Goal: Transaction & Acquisition: Book appointment/travel/reservation

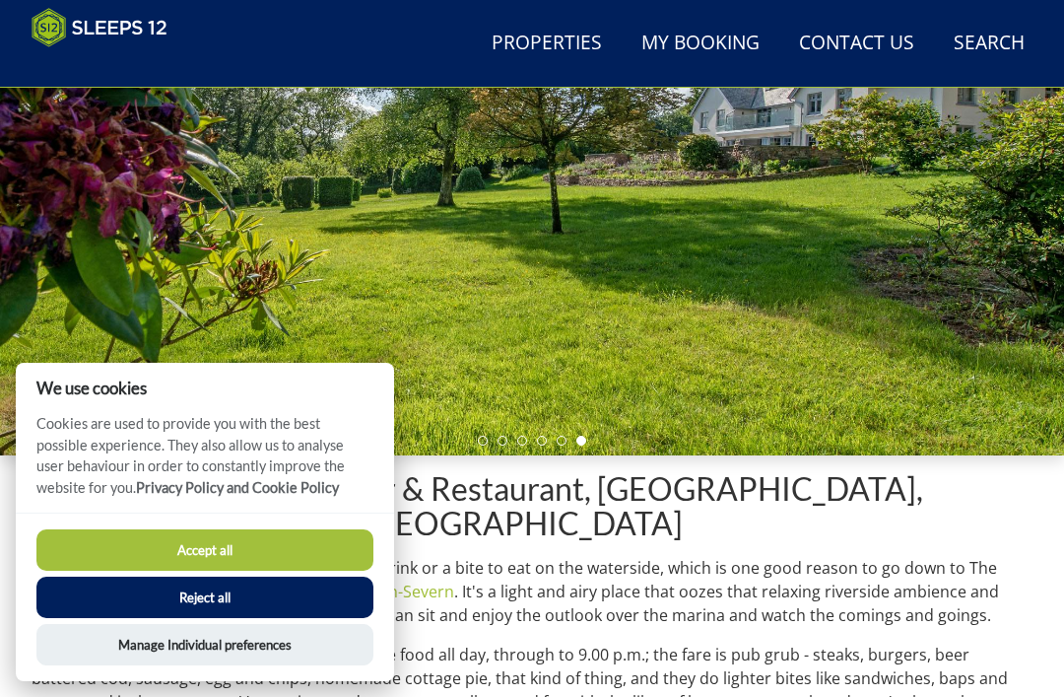
scroll to position [271, 0]
click at [287, 570] on button "Accept all" at bounding box center [204, 549] width 337 height 41
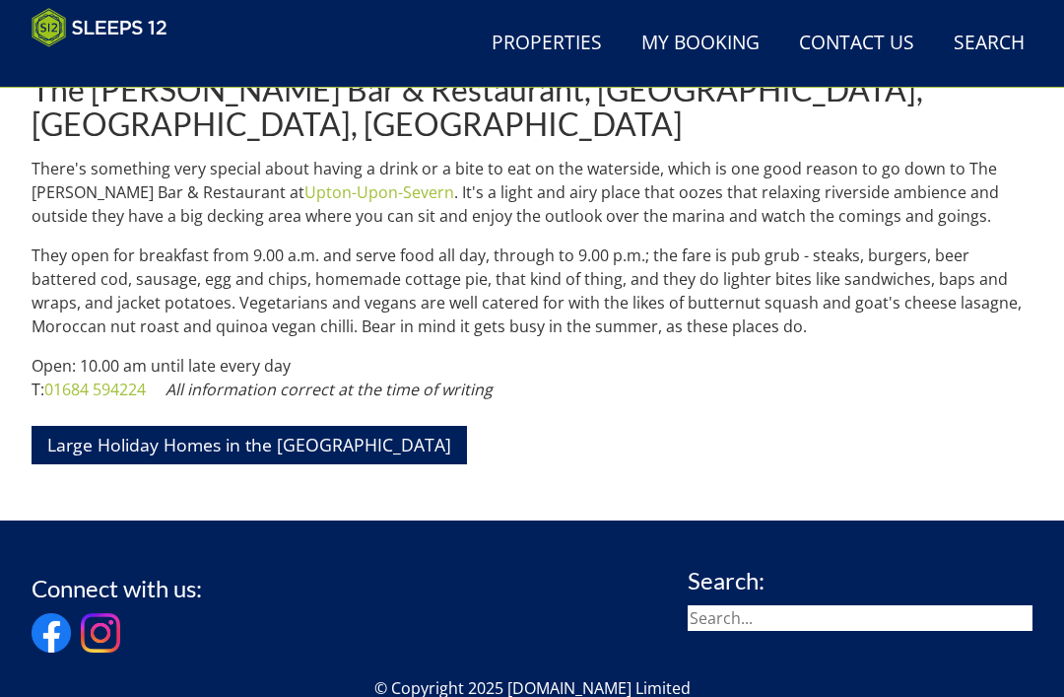
scroll to position [671, 0]
click at [115, 440] on link "Large Holiday Homes in the [GEOGRAPHIC_DATA]" at bounding box center [249, 445] width 435 height 38
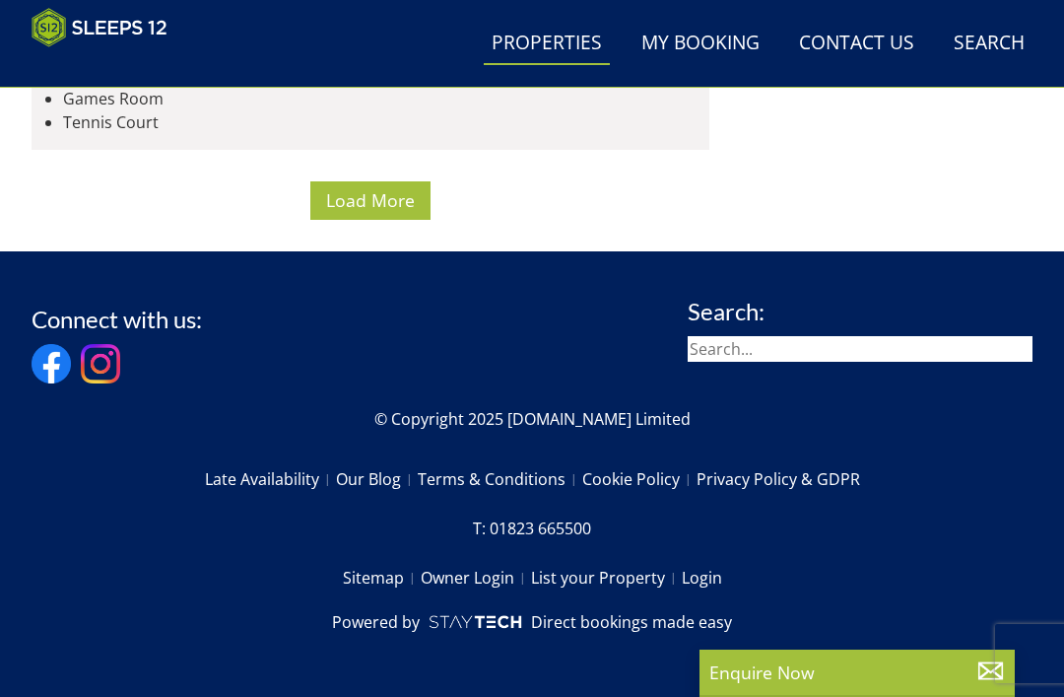
scroll to position [9308, 0]
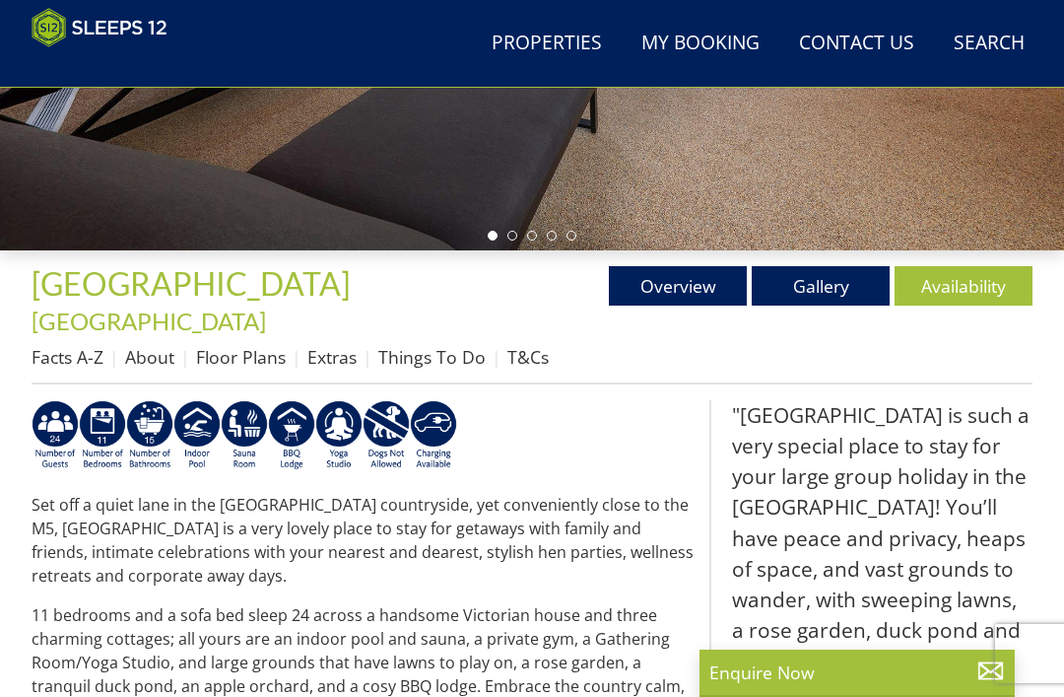
scroll to position [437, 0]
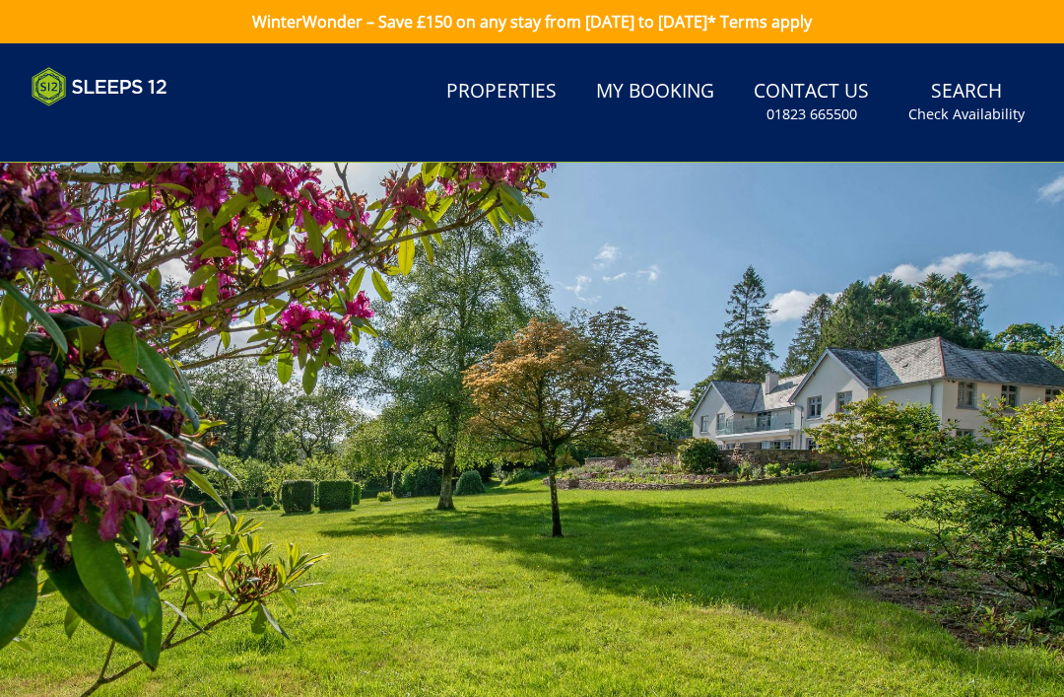
click at [502, 97] on link "Properties" at bounding box center [501, 92] width 126 height 44
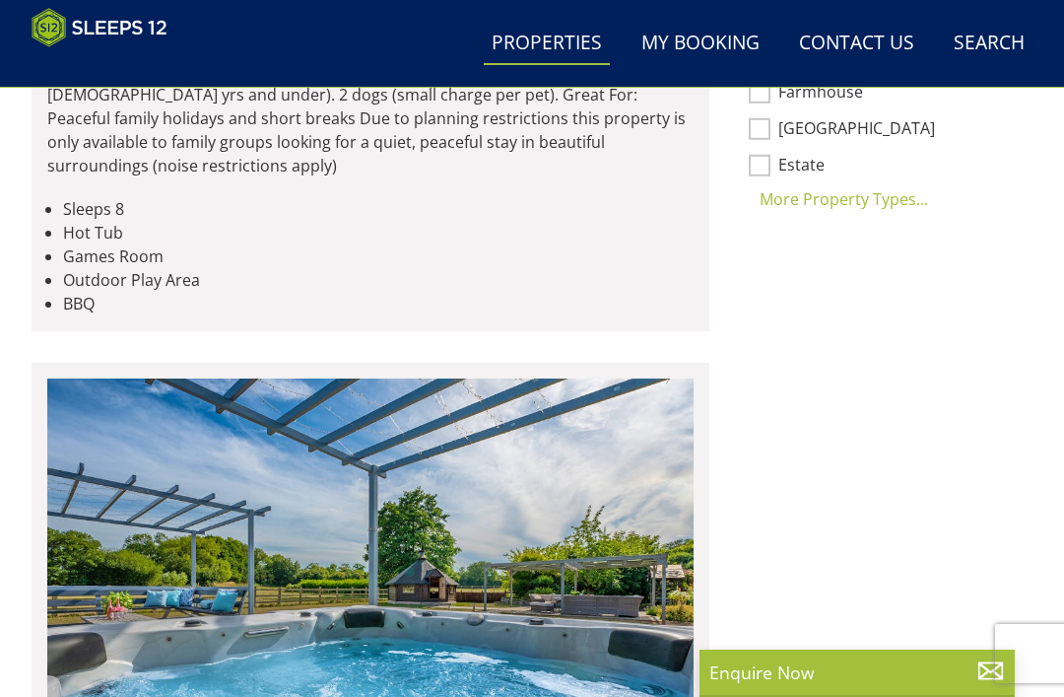
scroll to position [1665, 0]
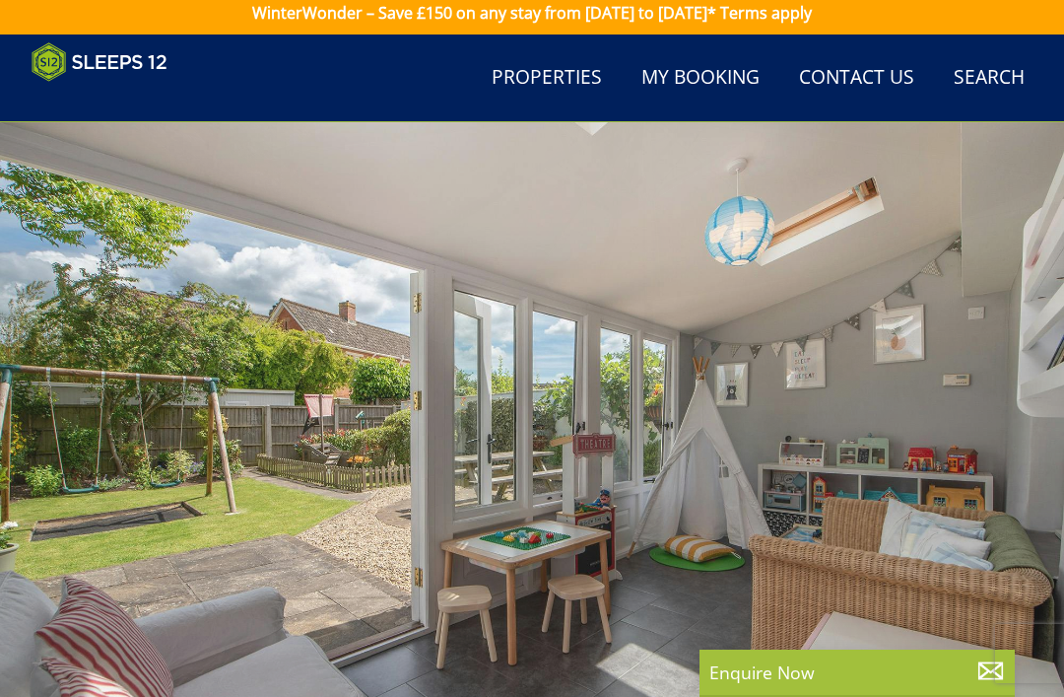
scroll to position [2, 0]
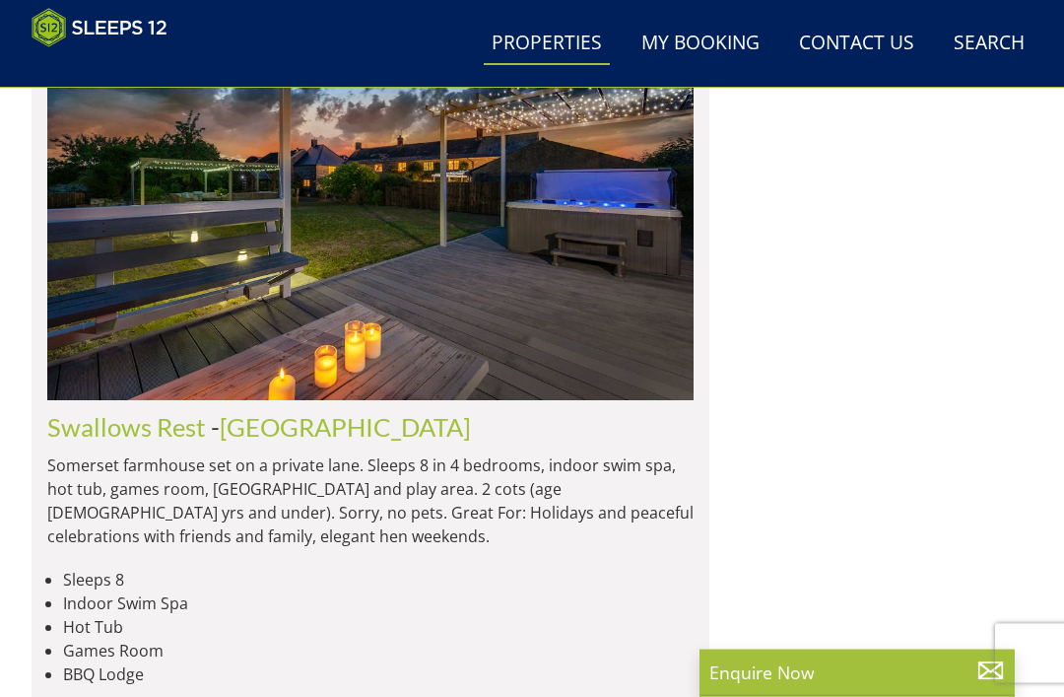
scroll to position [2460, 0]
click at [86, 412] on link "Swallows Rest" at bounding box center [126, 427] width 159 height 30
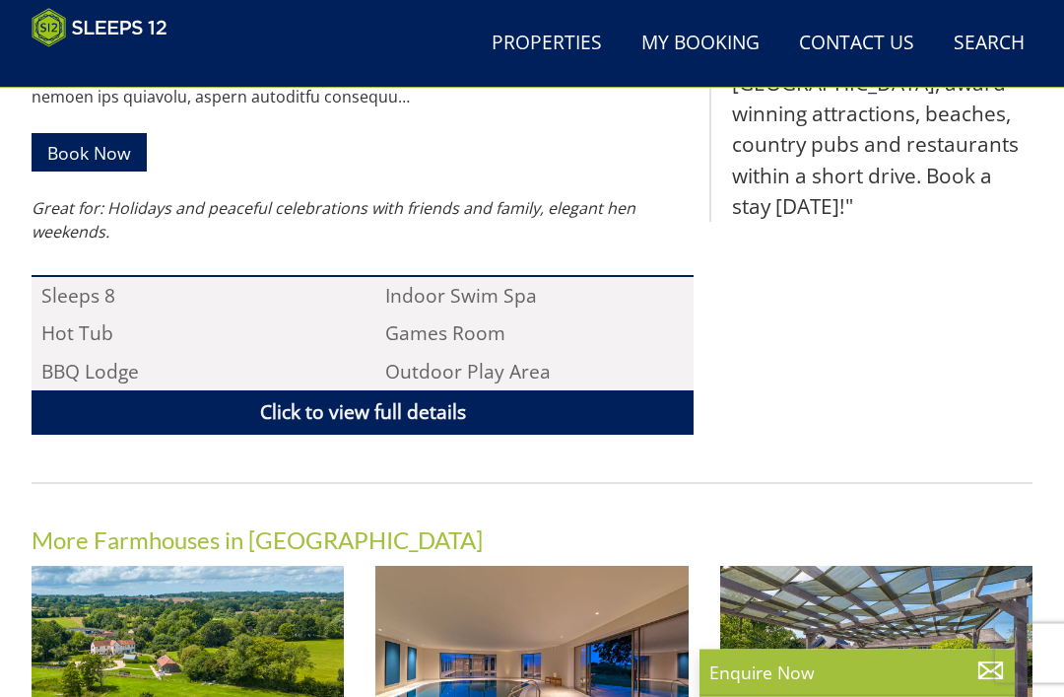
scroll to position [1206, 0]
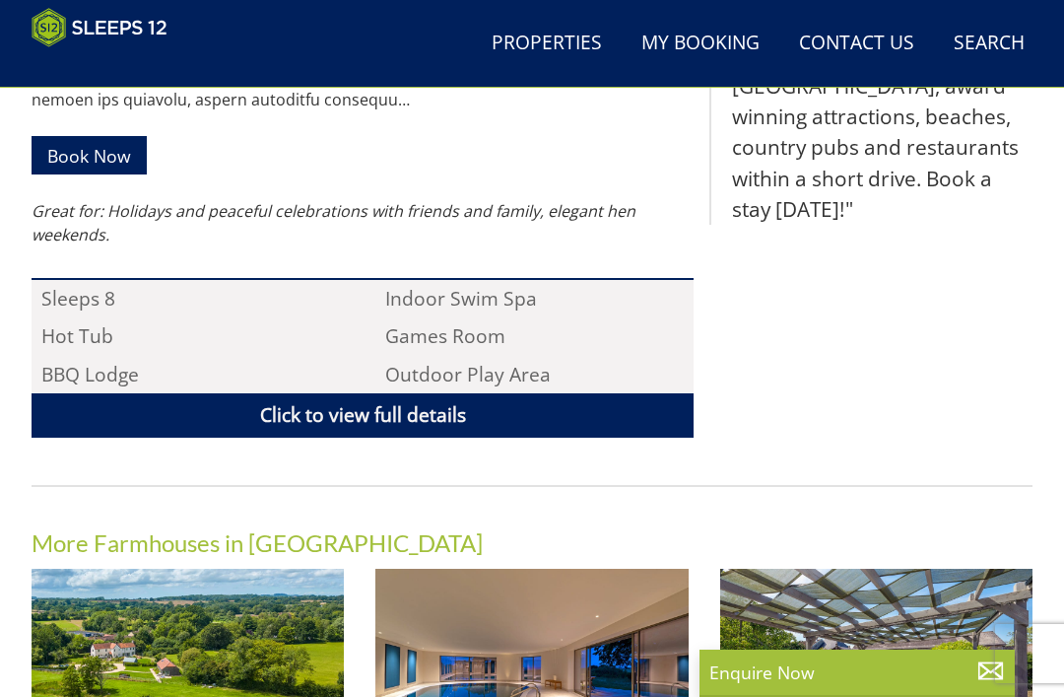
click at [137, 404] on link "Click to view full details" at bounding box center [363, 415] width 662 height 44
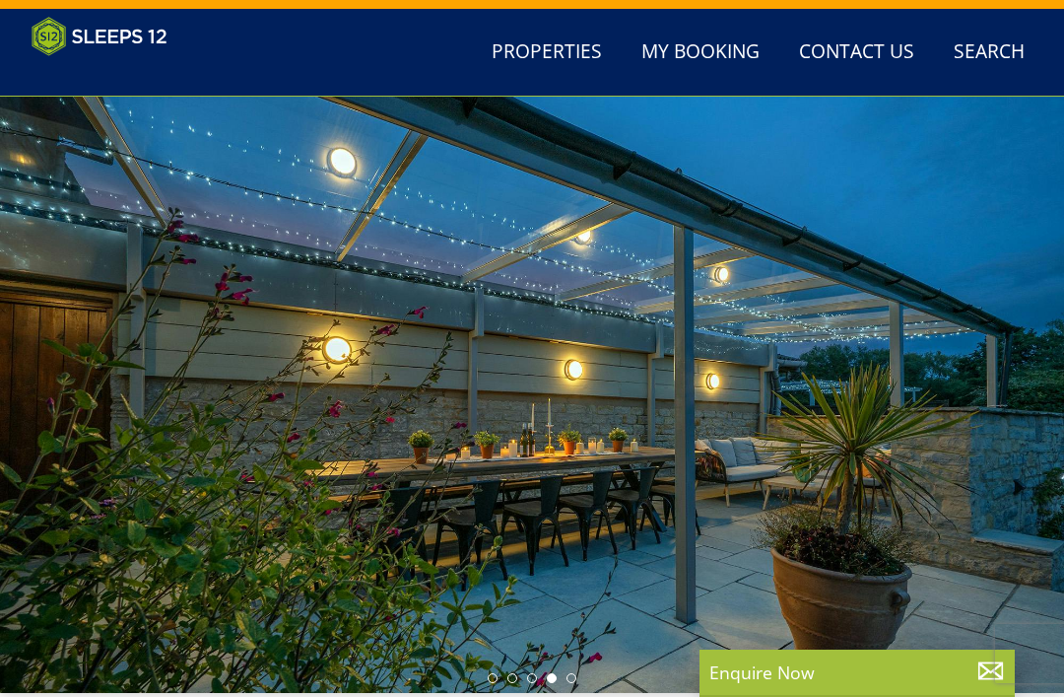
scroll to position [0, 0]
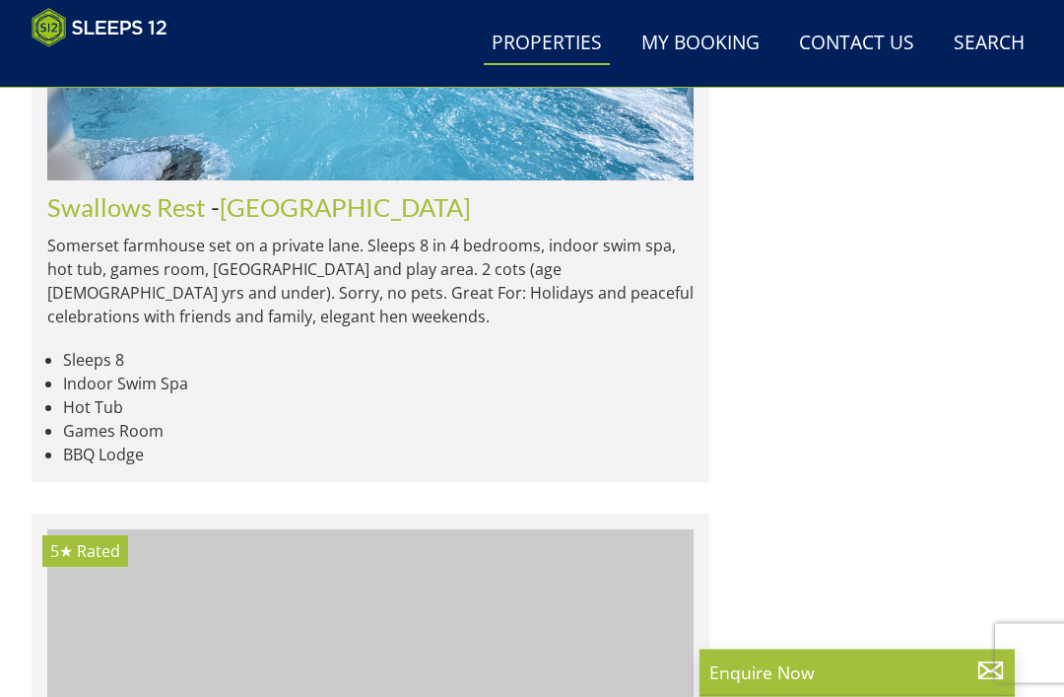
scroll to position [2680, 0]
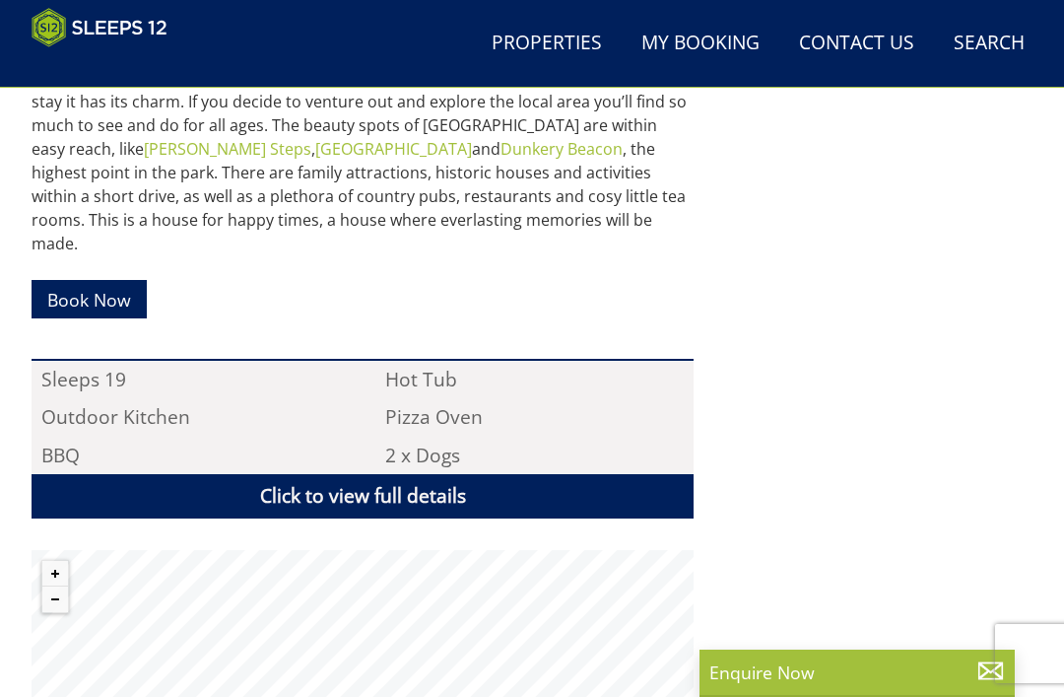
scroll to position [1067, 0]
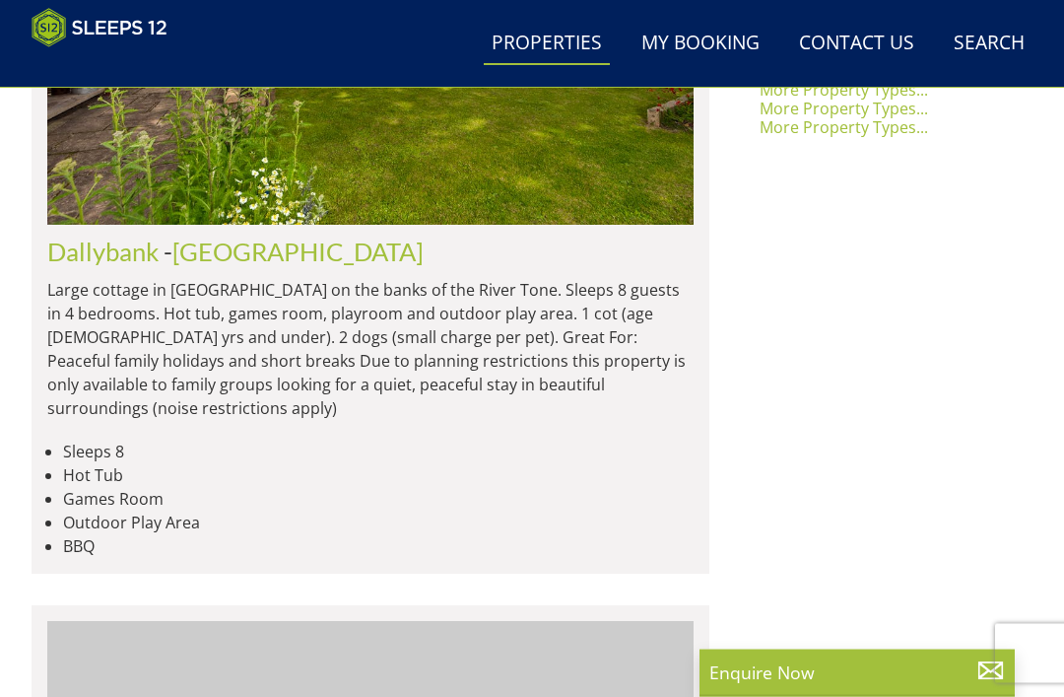
scroll to position [1823, 0]
click at [95, 236] on link "Dallybank" at bounding box center [102, 251] width 111 height 30
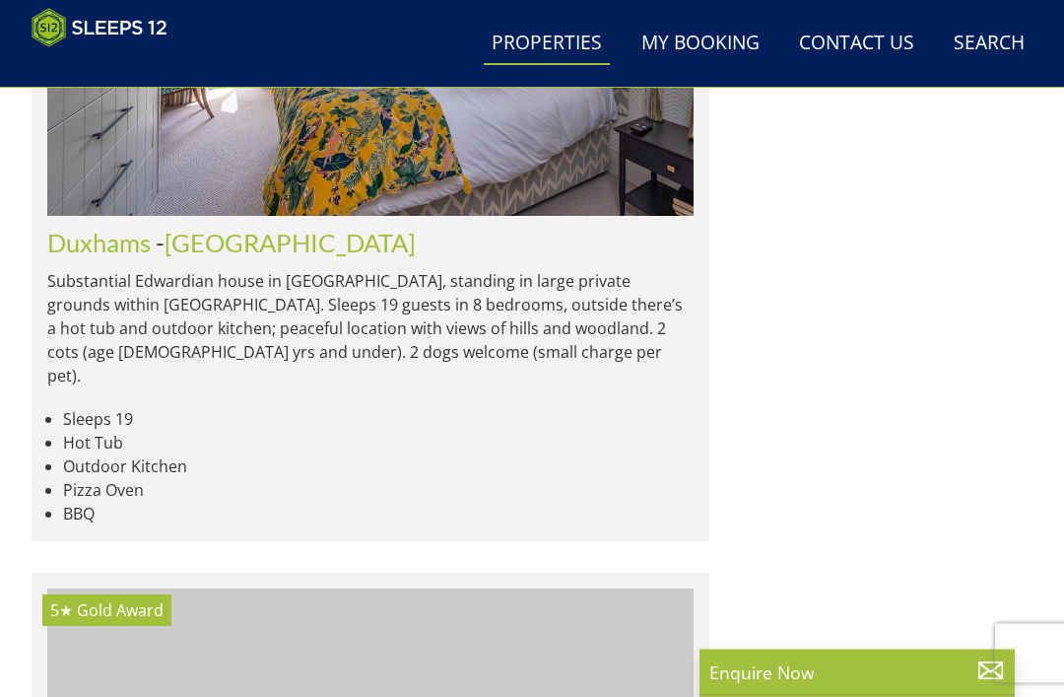
scroll to position [4201, 0]
click at [98, 227] on link "Duxhams" at bounding box center [98, 242] width 103 height 30
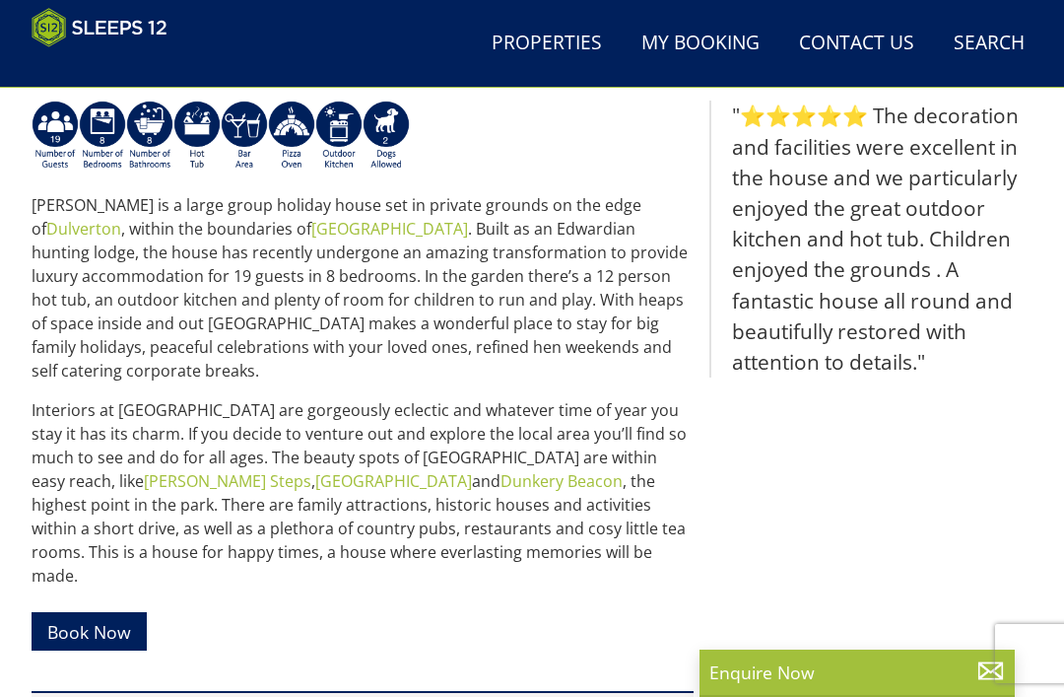
scroll to position [730, 0]
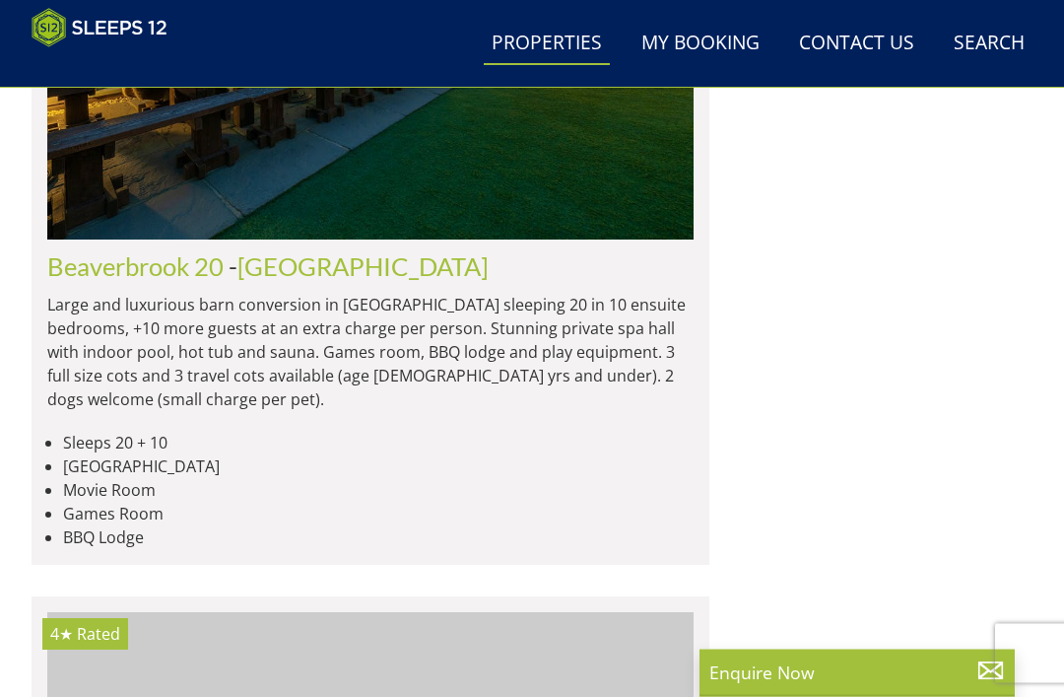
click at [118, 252] on link "Beaverbrook 20" at bounding box center [135, 267] width 176 height 30
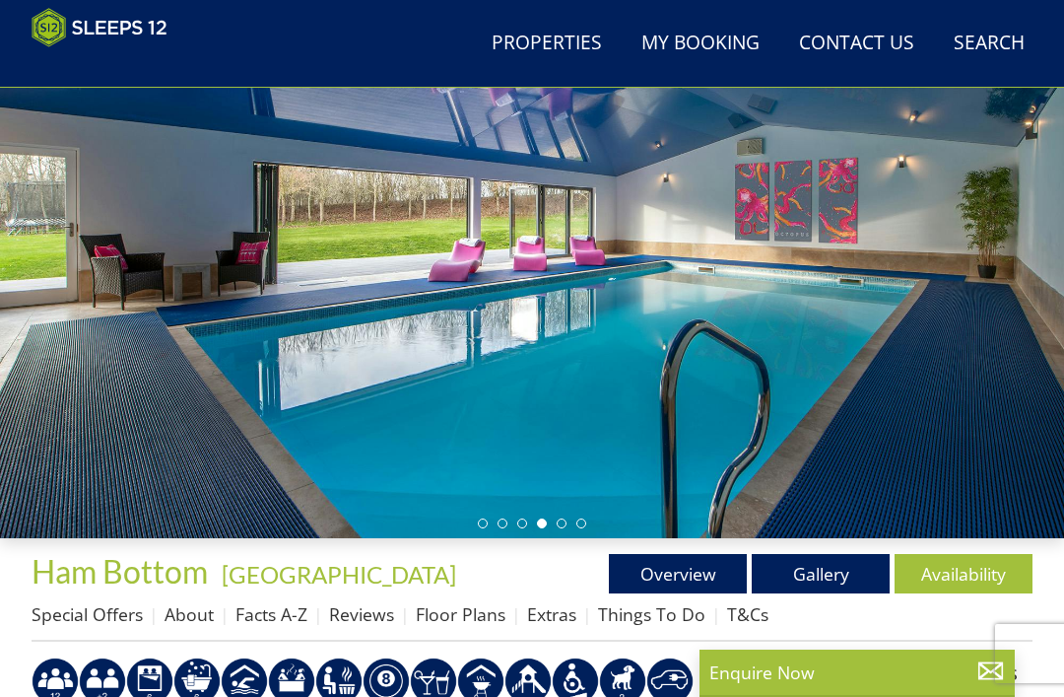
click at [906, 409] on div at bounding box center [532, 240] width 1064 height 596
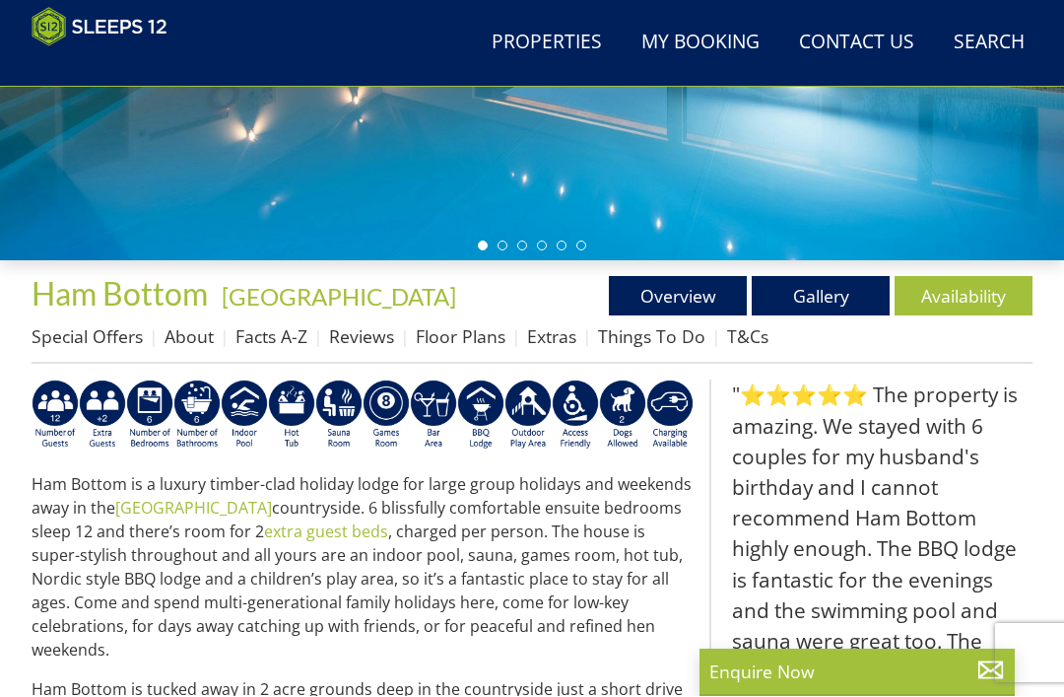
scroll to position [467, 0]
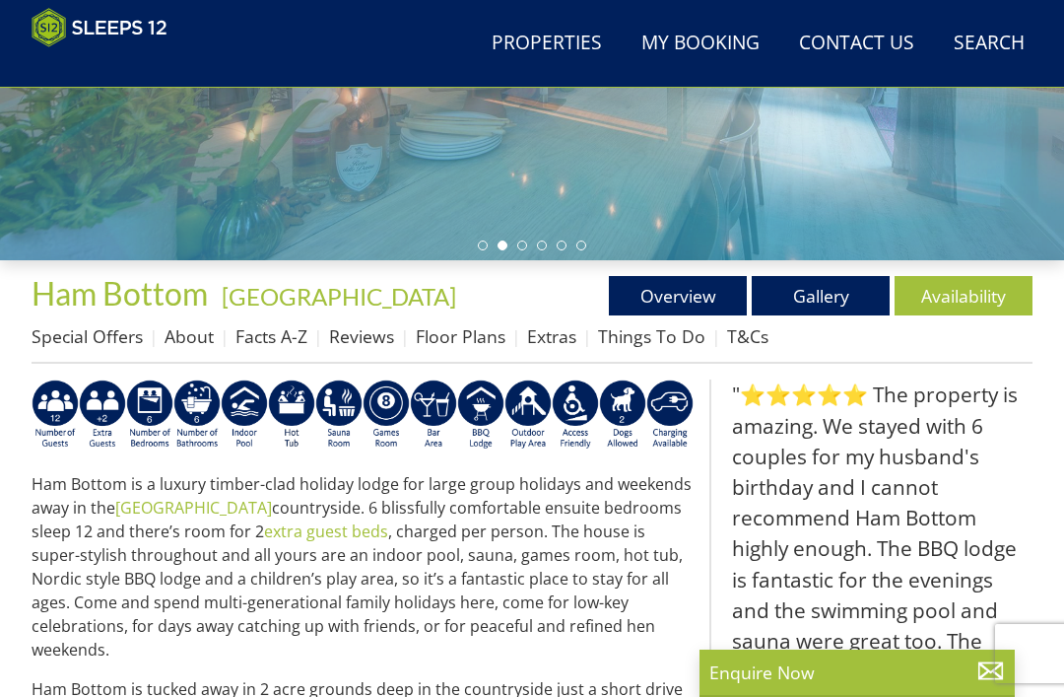
click at [966, 292] on link "Availability" at bounding box center [964, 295] width 138 height 39
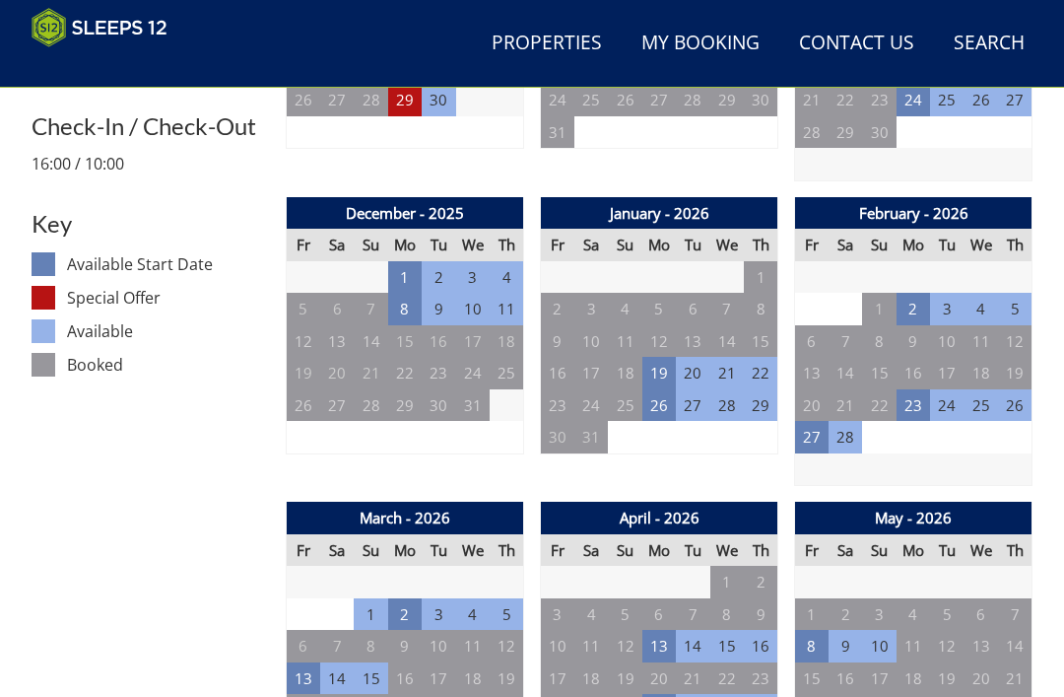
scroll to position [955, 0]
click at [668, 364] on td "19" at bounding box center [658, 373] width 33 height 33
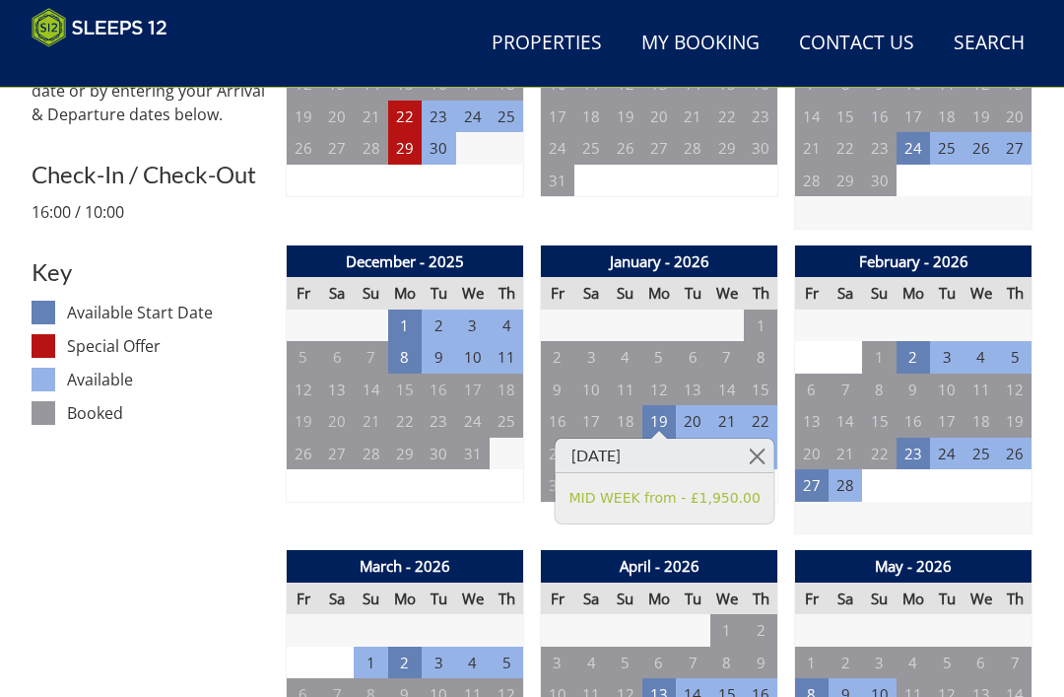
scroll to position [907, 0]
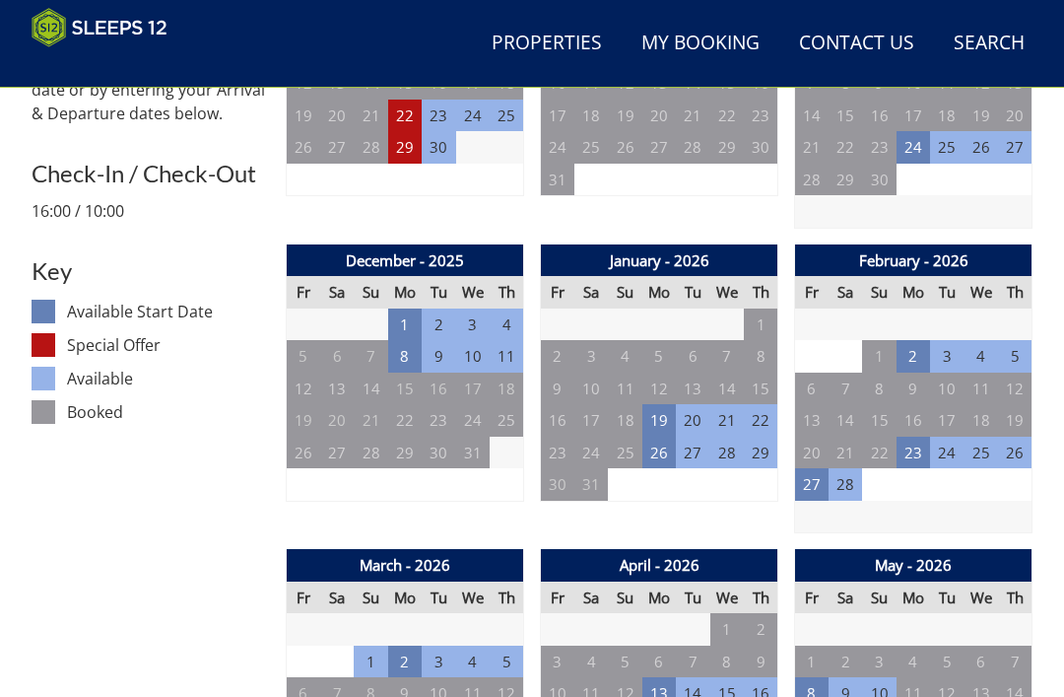
click at [661, 414] on td "19" at bounding box center [658, 420] width 33 height 33
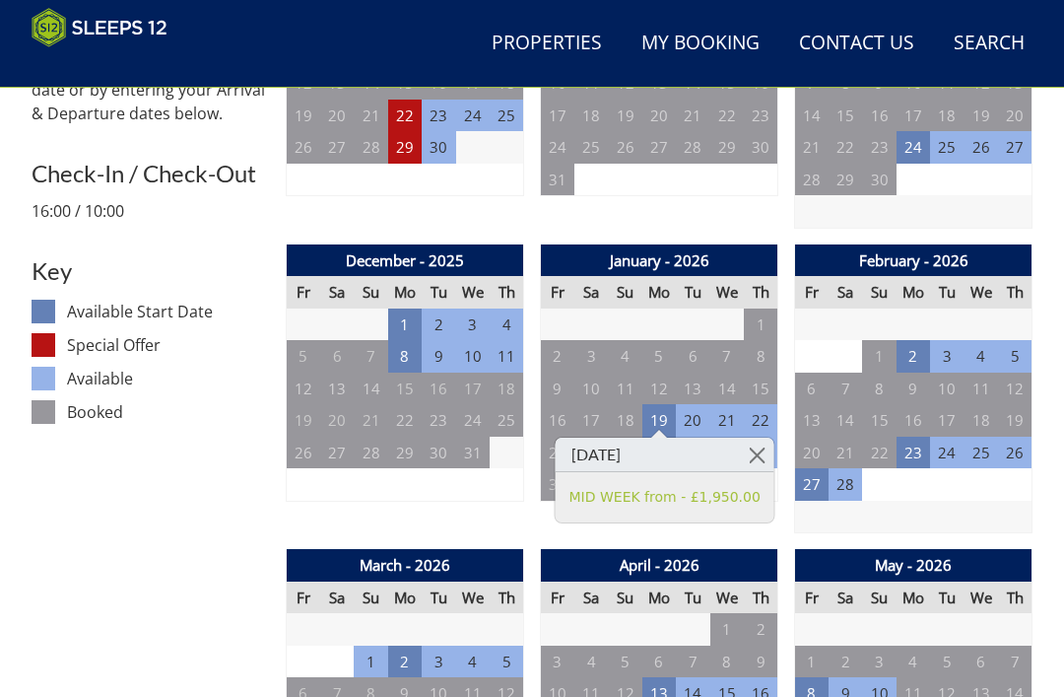
click at [802, 503] on td at bounding box center [913, 516] width 237 height 33
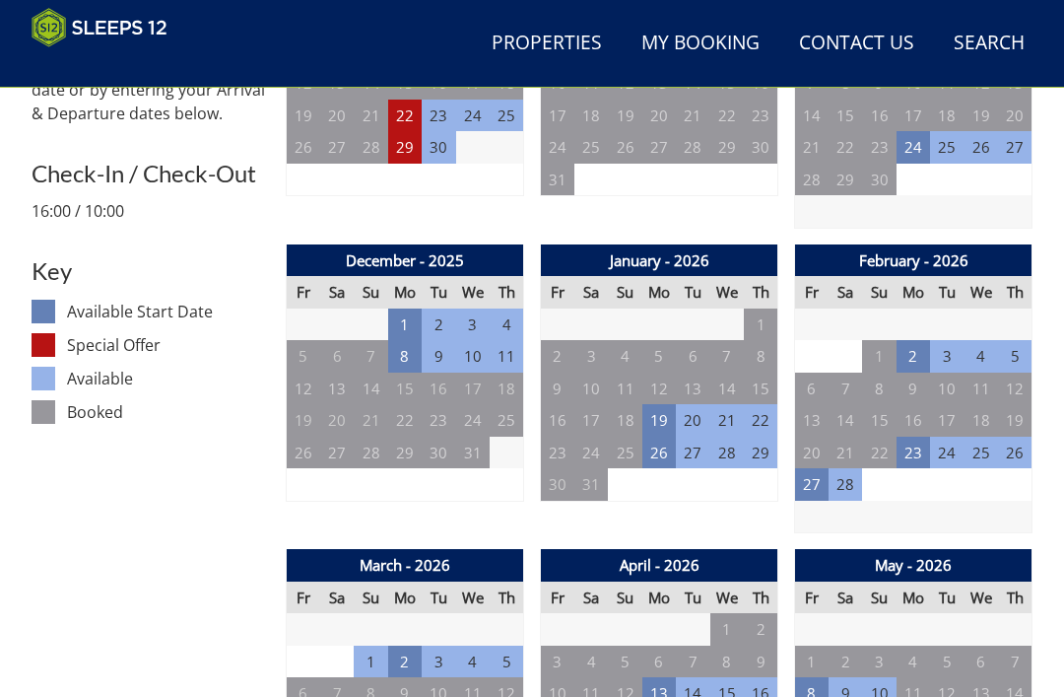
click at [914, 448] on td "23" at bounding box center [913, 452] width 33 height 33
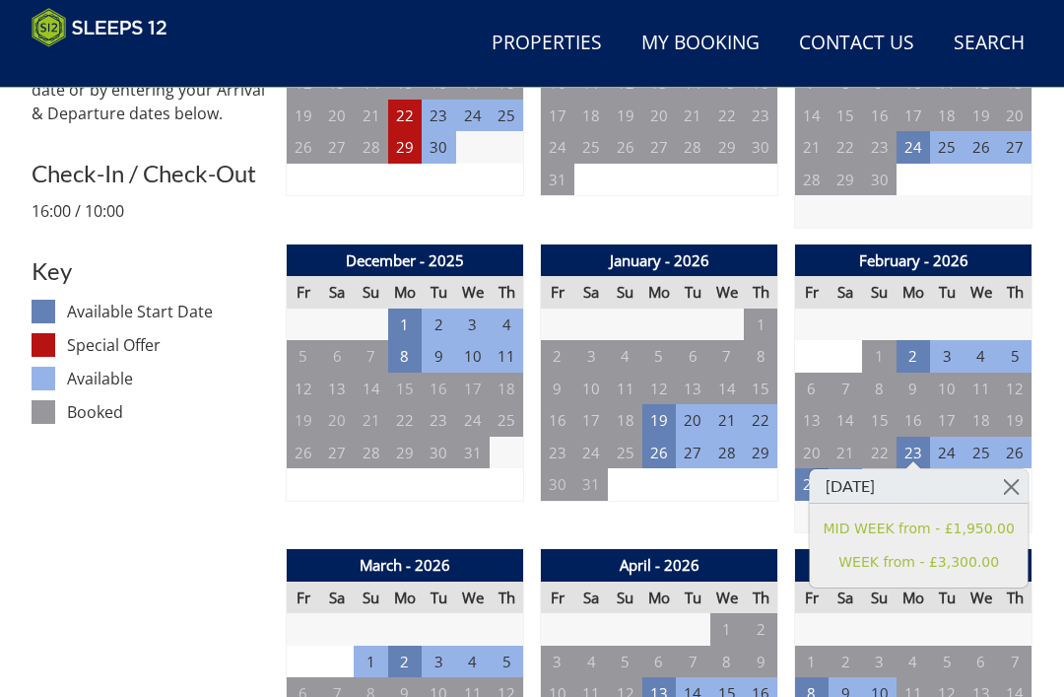
click at [670, 411] on td "19" at bounding box center [658, 420] width 33 height 33
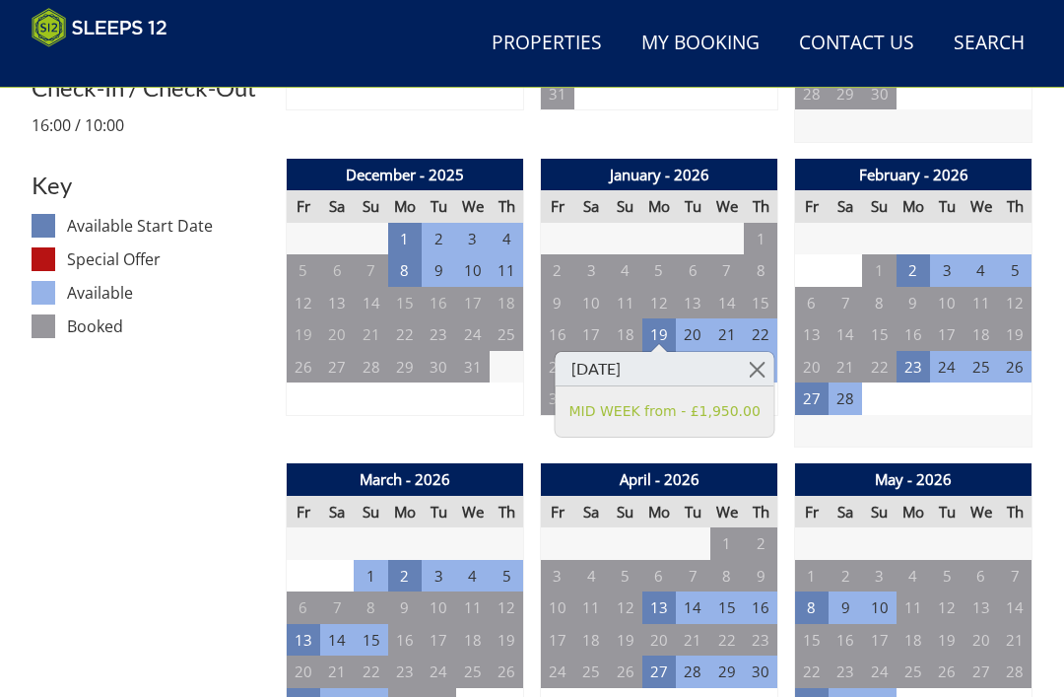
scroll to position [993, 0]
click at [674, 407] on link "MID WEEK from - £1,950.00" at bounding box center [664, 411] width 191 height 21
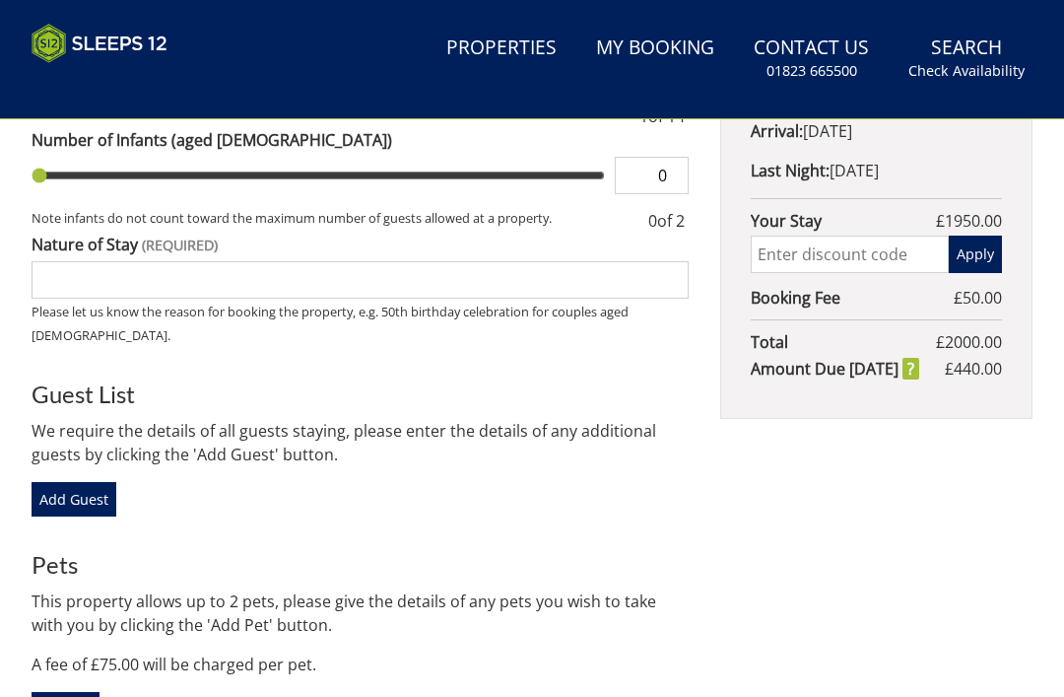
scroll to position [774, 0]
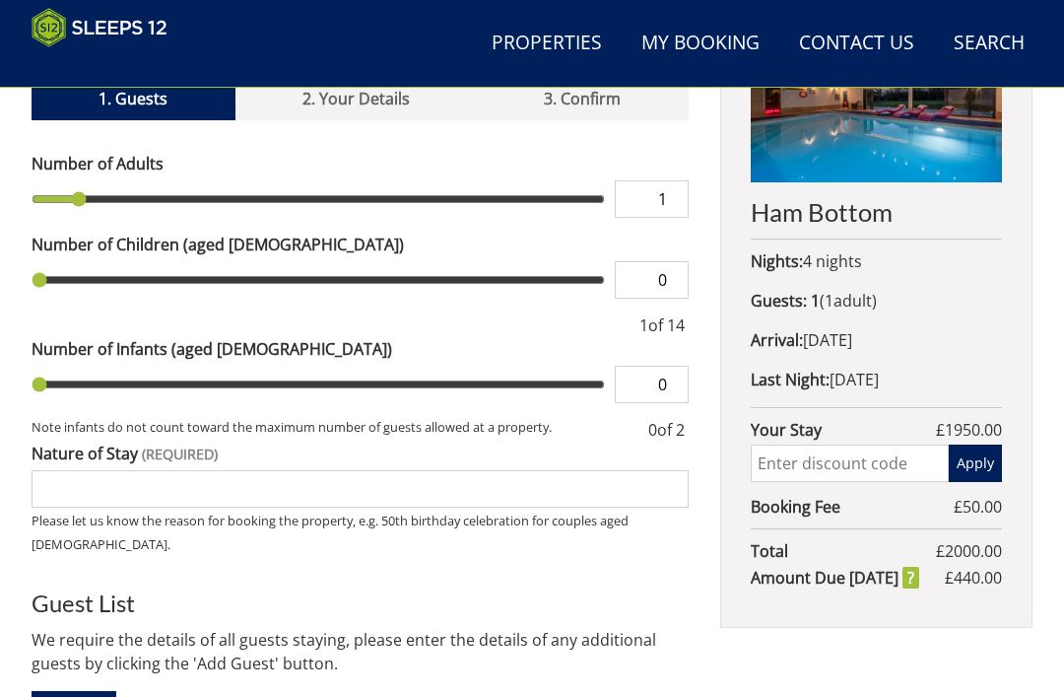
scroll to position [754, 0]
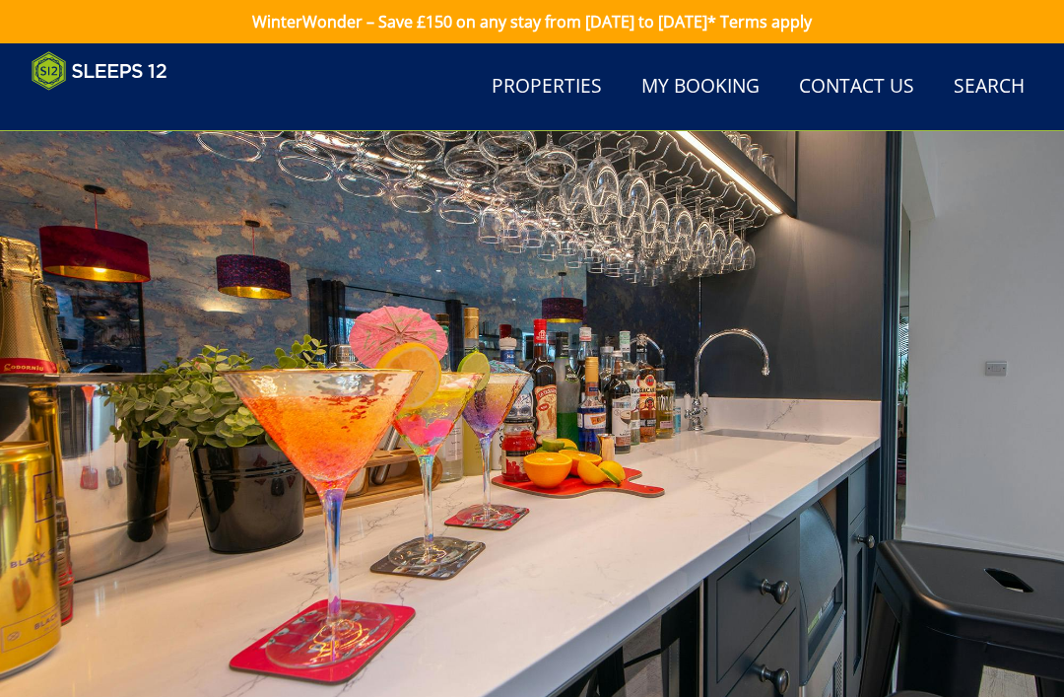
scroll to position [993, 0]
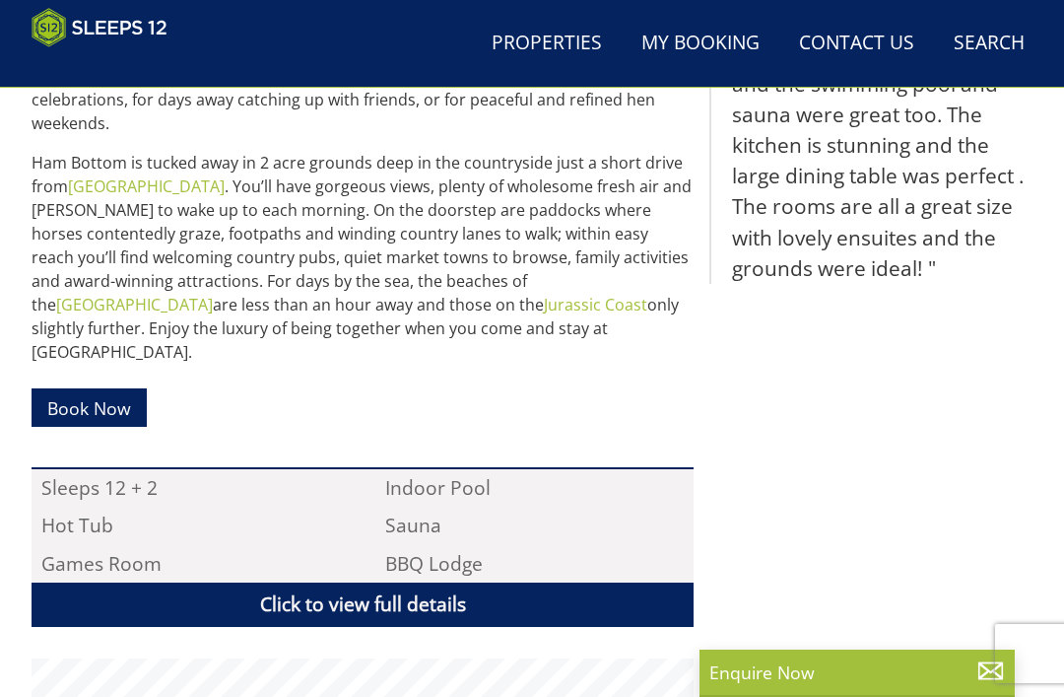
scroll to position [467, 0]
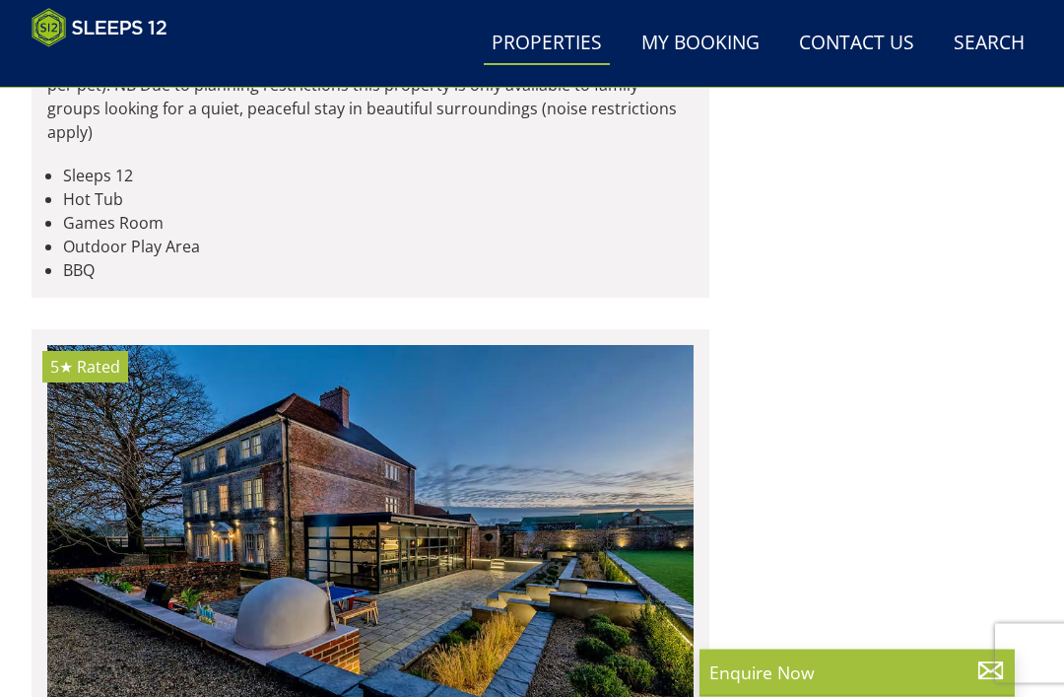
scroll to position [9740, 0]
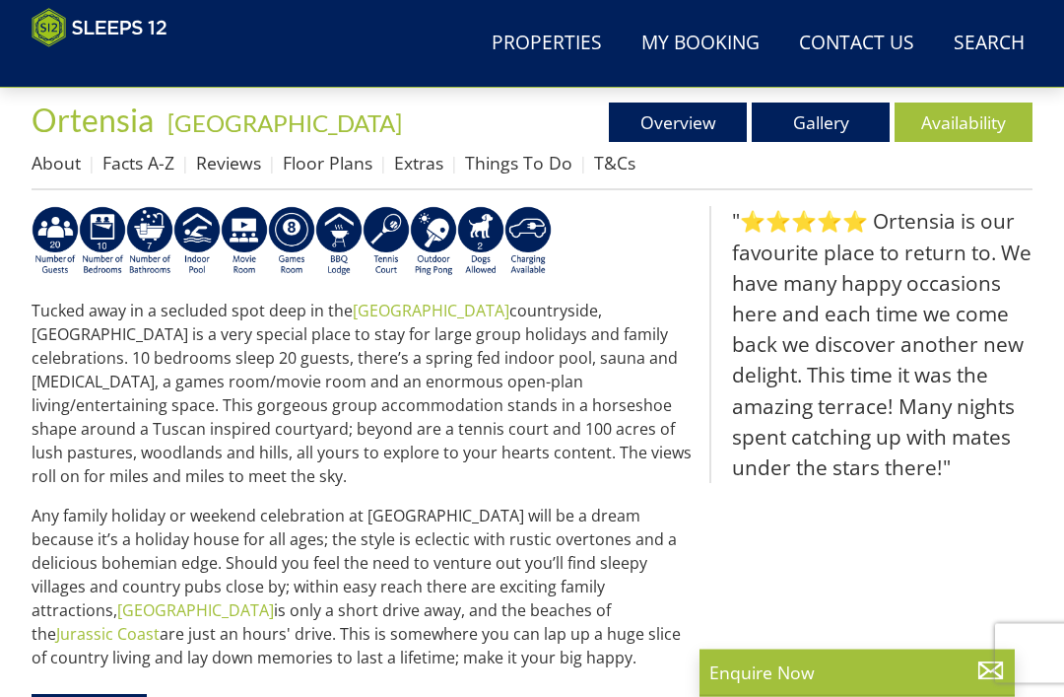
scroll to position [640, 0]
click at [414, 167] on link "Extras" at bounding box center [418, 163] width 49 height 24
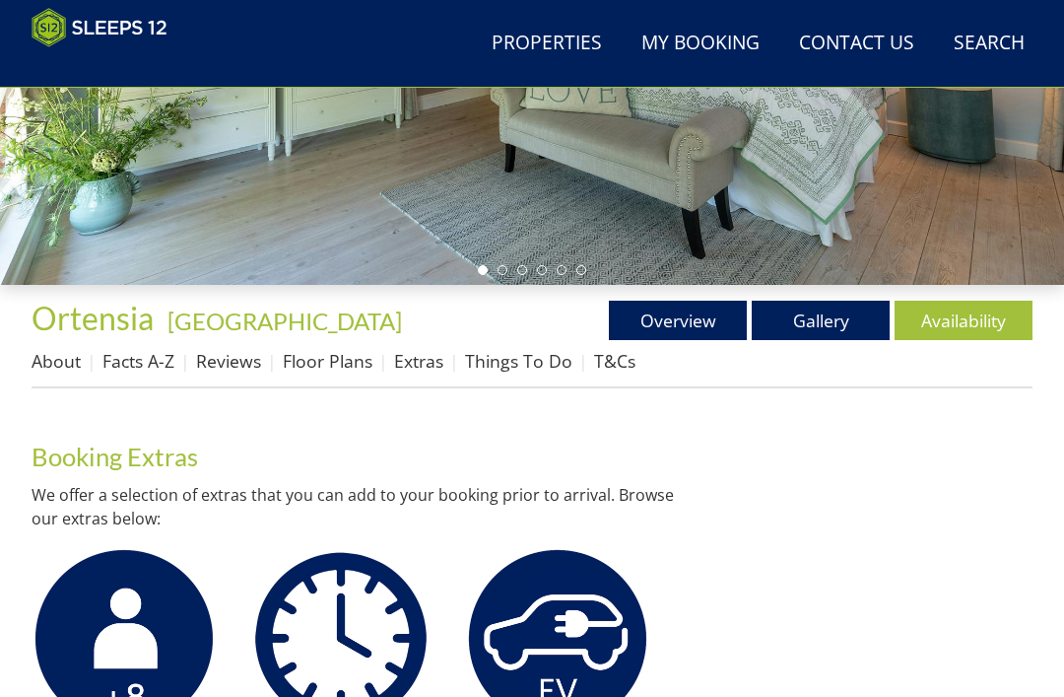
scroll to position [444, 0]
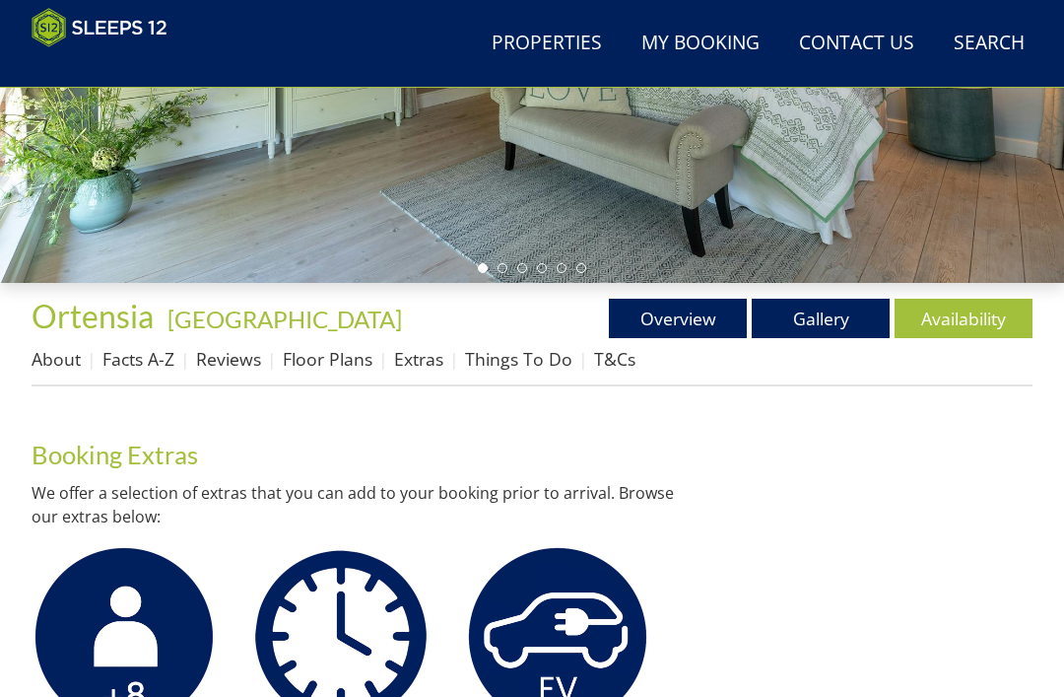
click at [332, 350] on link "Floor Plans" at bounding box center [328, 359] width 90 height 24
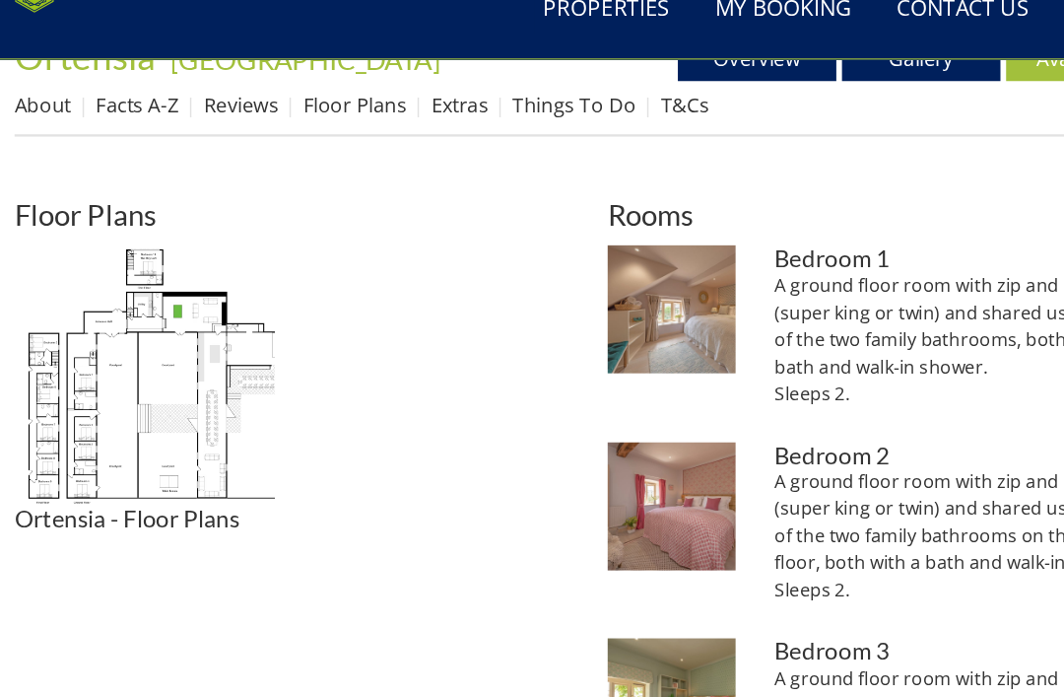
scroll to position [675, 0]
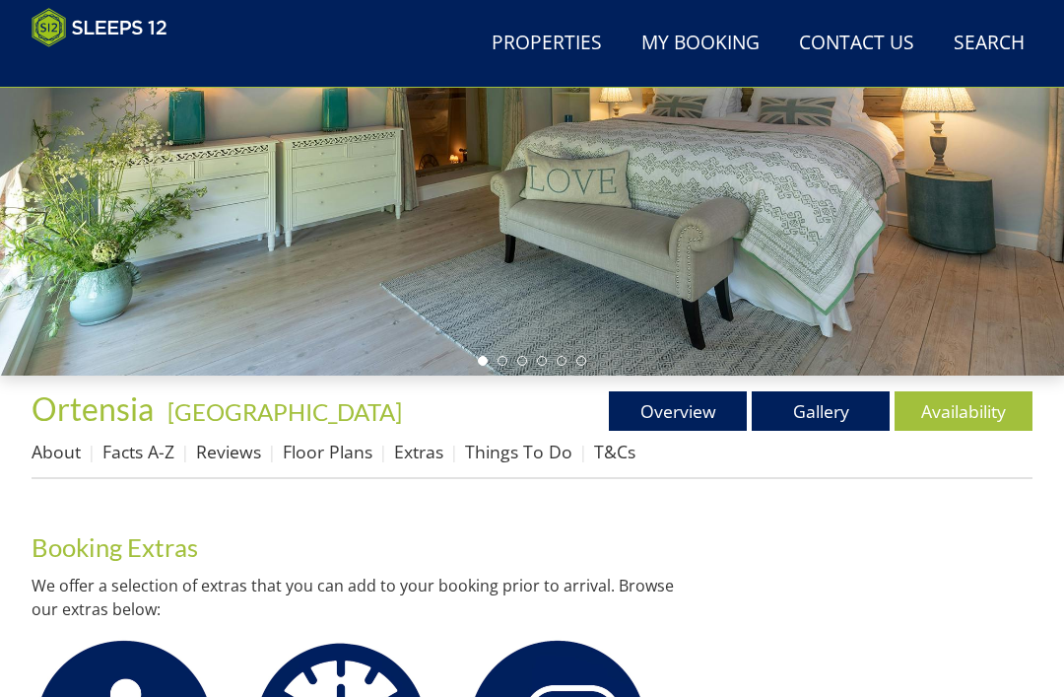
click at [510, 452] on link "Things To Do" at bounding box center [518, 452] width 107 height 24
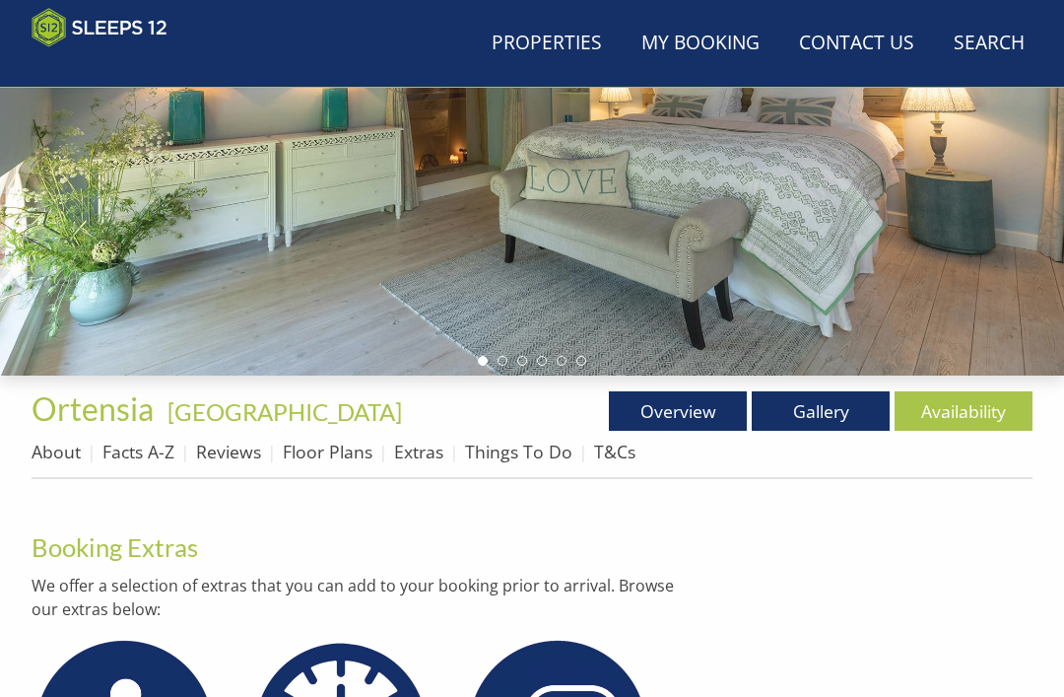
scroll to position [352, 0]
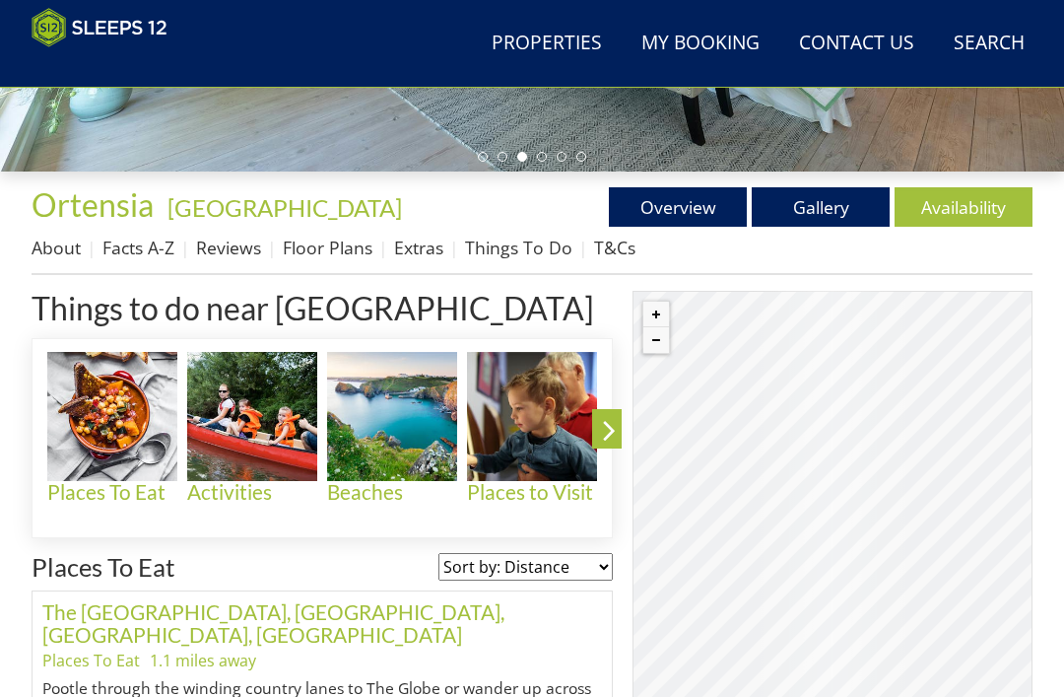
scroll to position [556, 0]
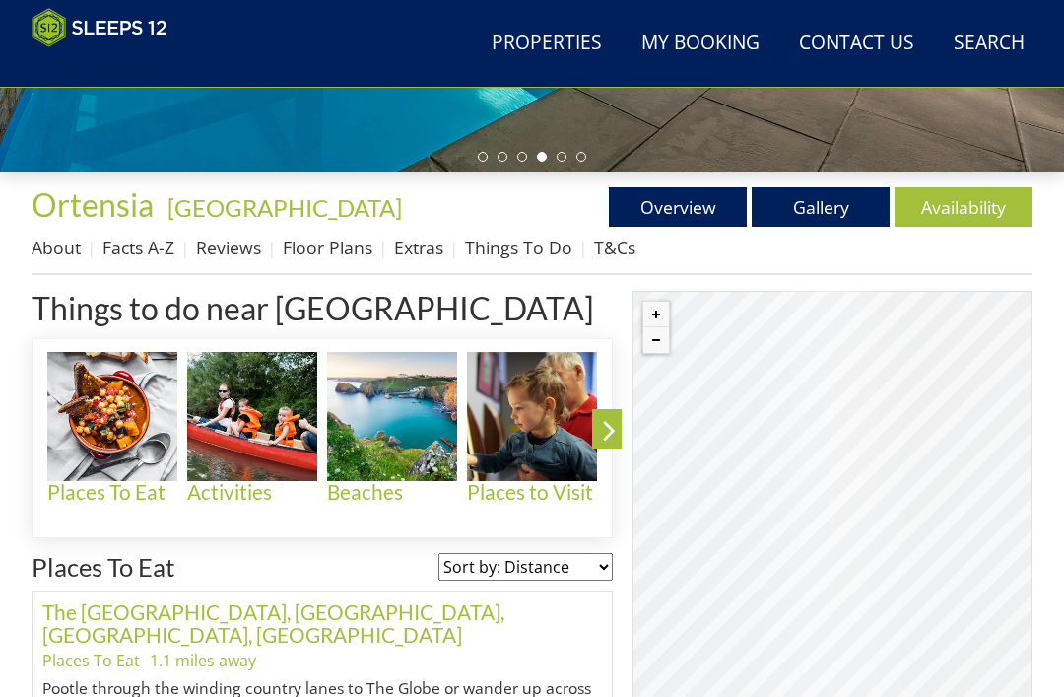
click at [542, 495] on h4 "Places to Visit" at bounding box center [532, 492] width 130 height 23
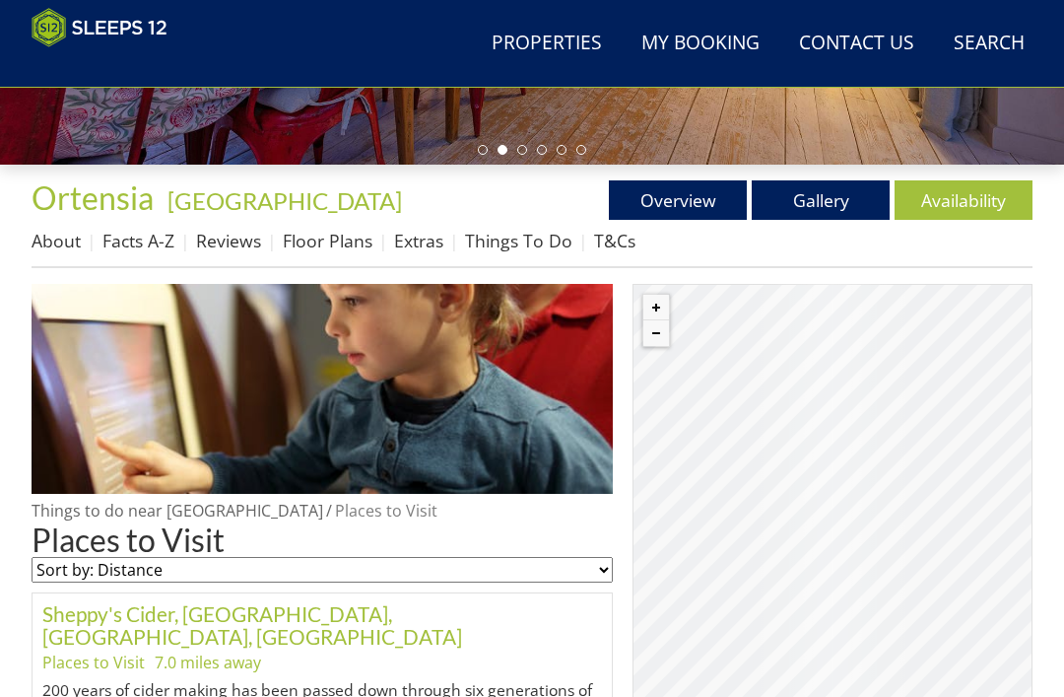
scroll to position [563, 0]
click at [223, 238] on link "Reviews" at bounding box center [228, 241] width 65 height 24
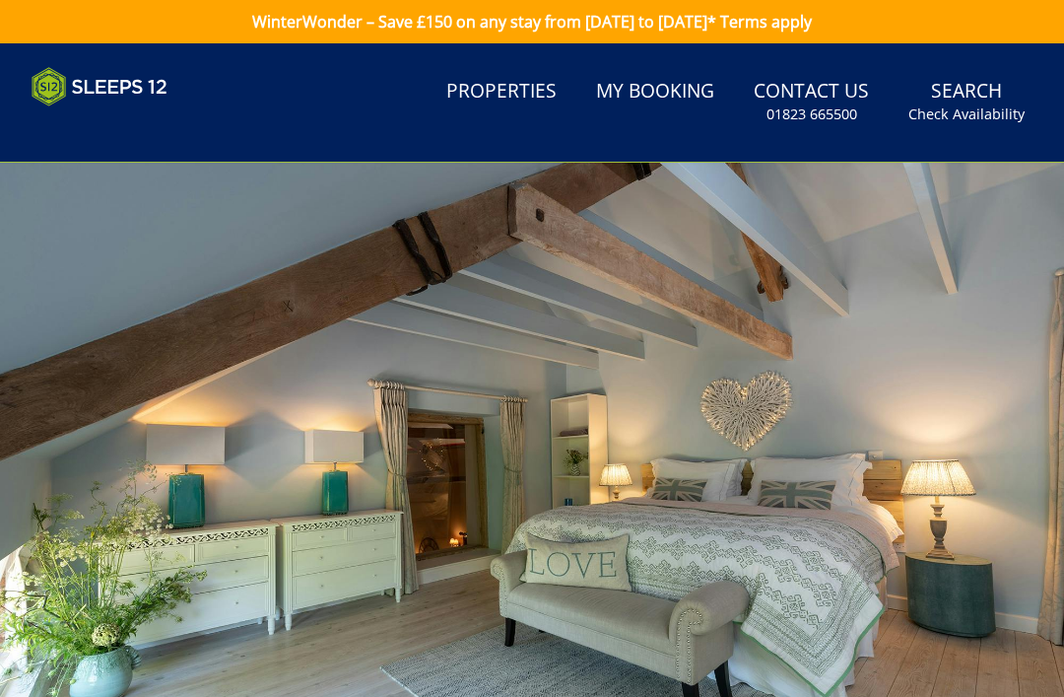
scroll to position [563, 0]
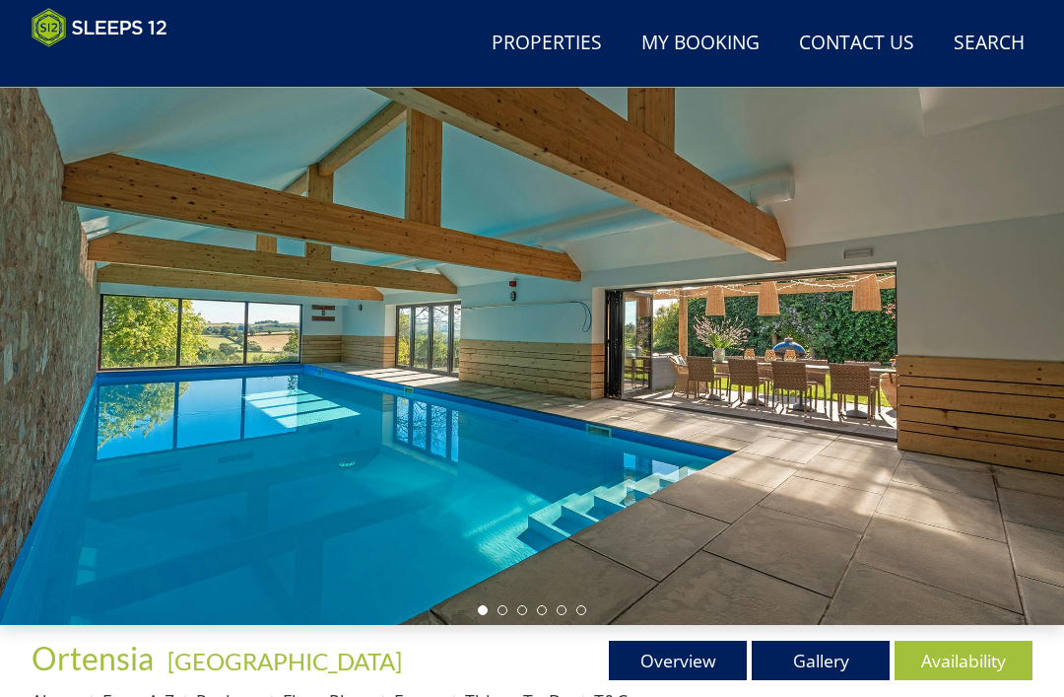
scroll to position [130, 0]
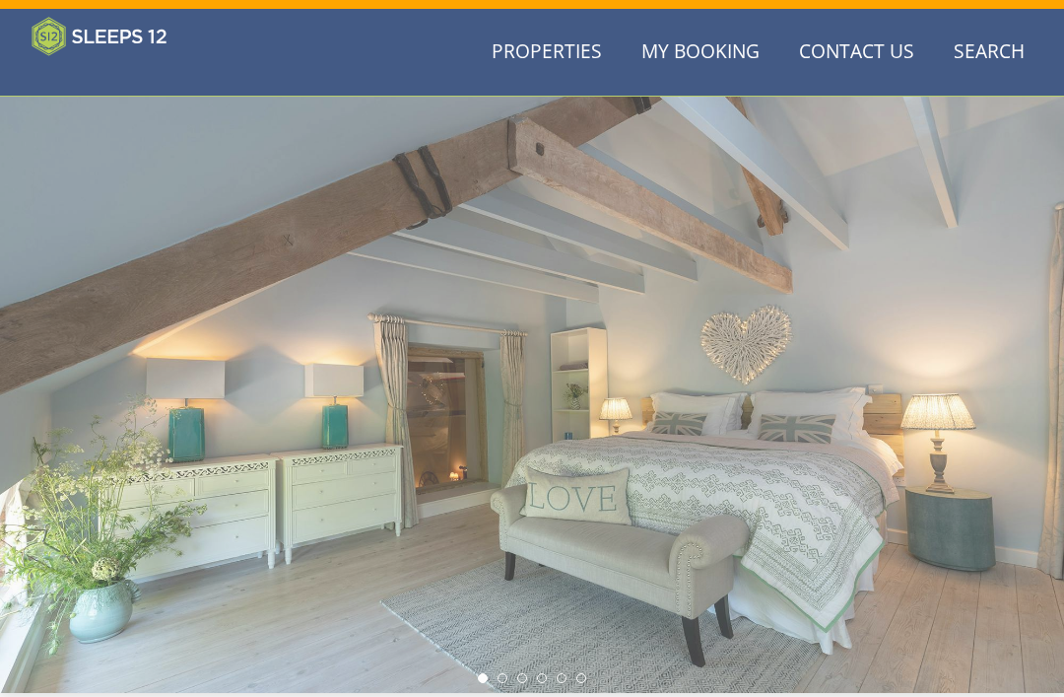
scroll to position [2, 0]
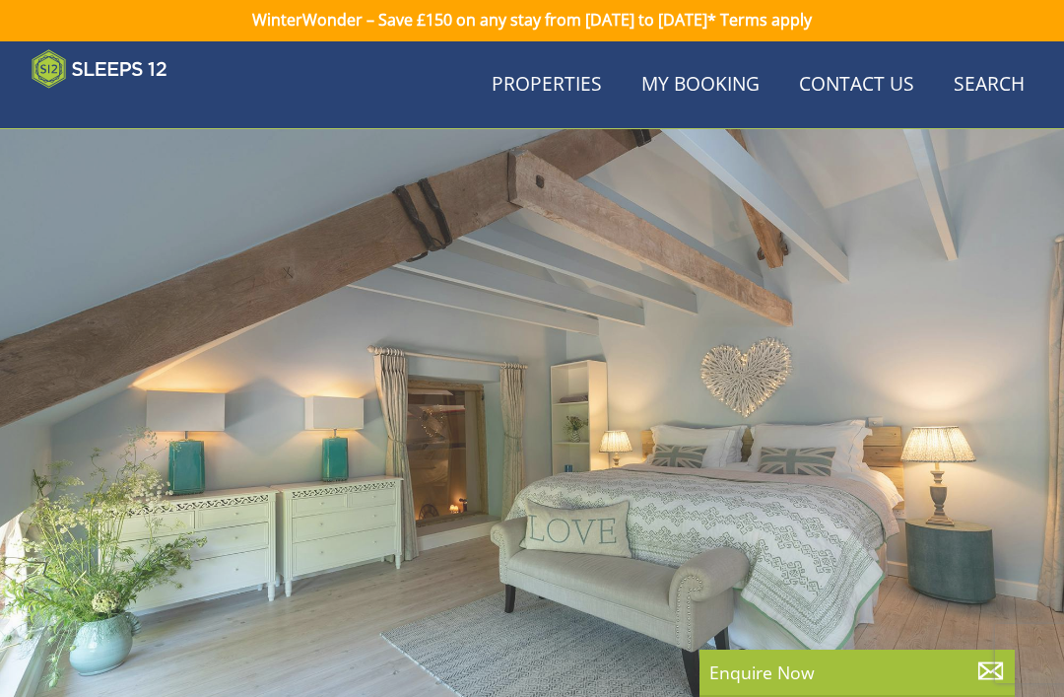
scroll to position [640, 0]
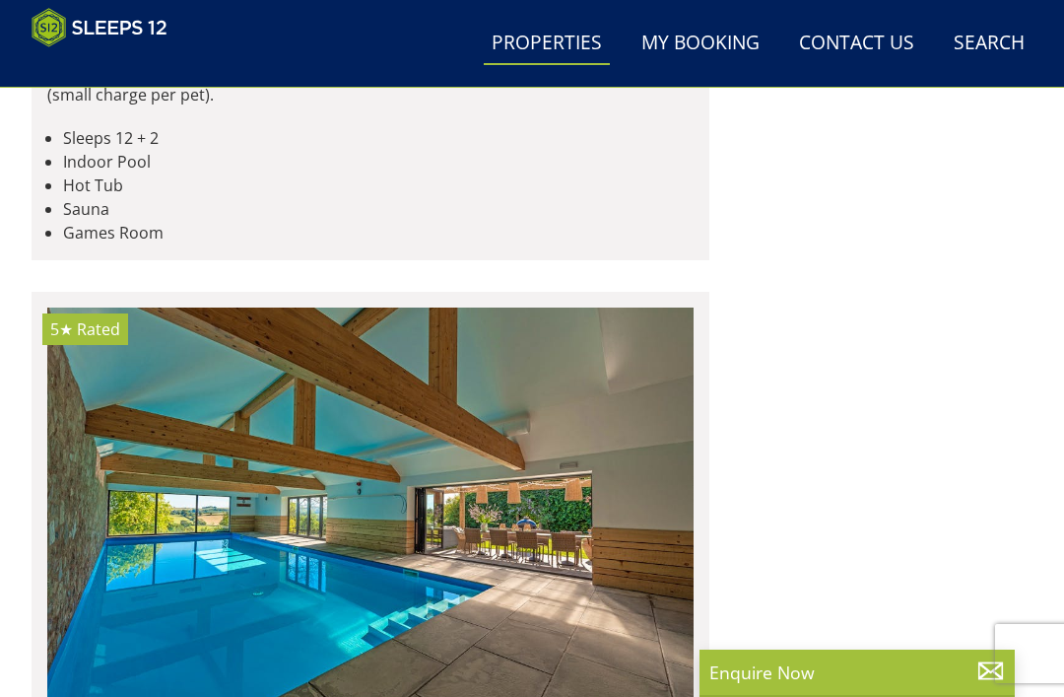
scroll to position [0, 12280]
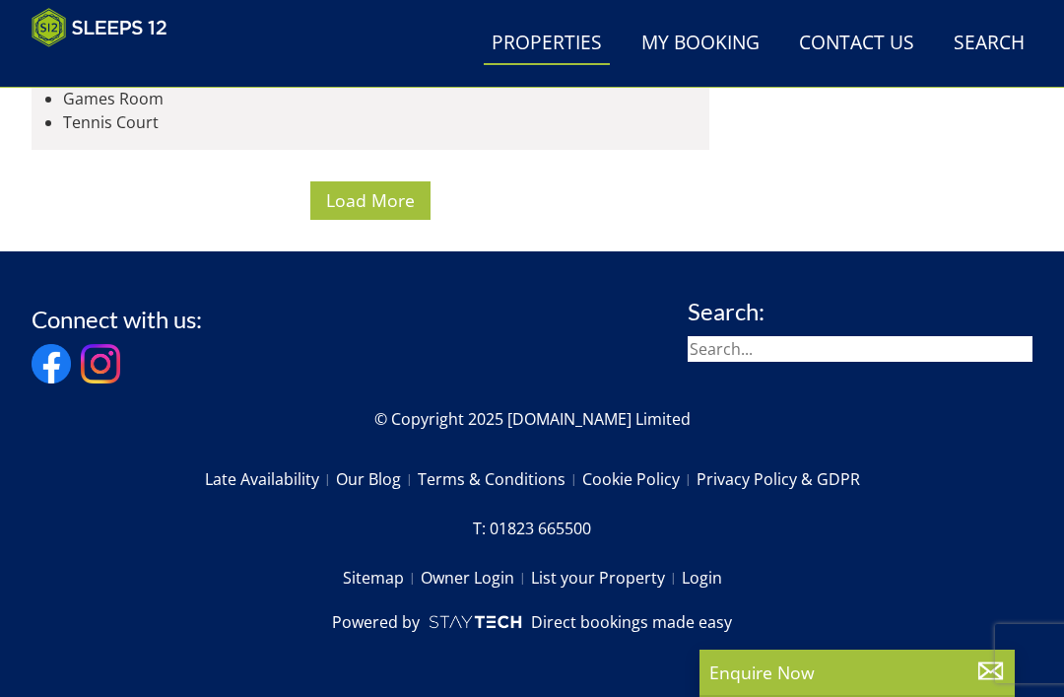
click at [374, 212] on span "Load More" at bounding box center [370, 200] width 89 height 24
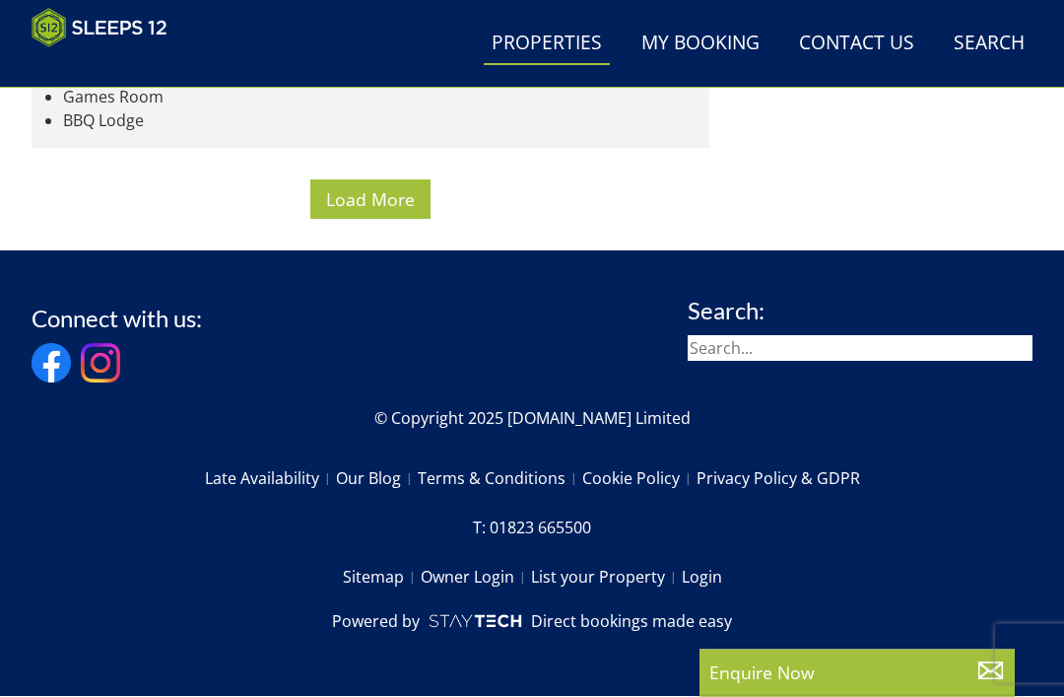
scroll to position [22554, 0]
